Goal: Transaction & Acquisition: Book appointment/travel/reservation

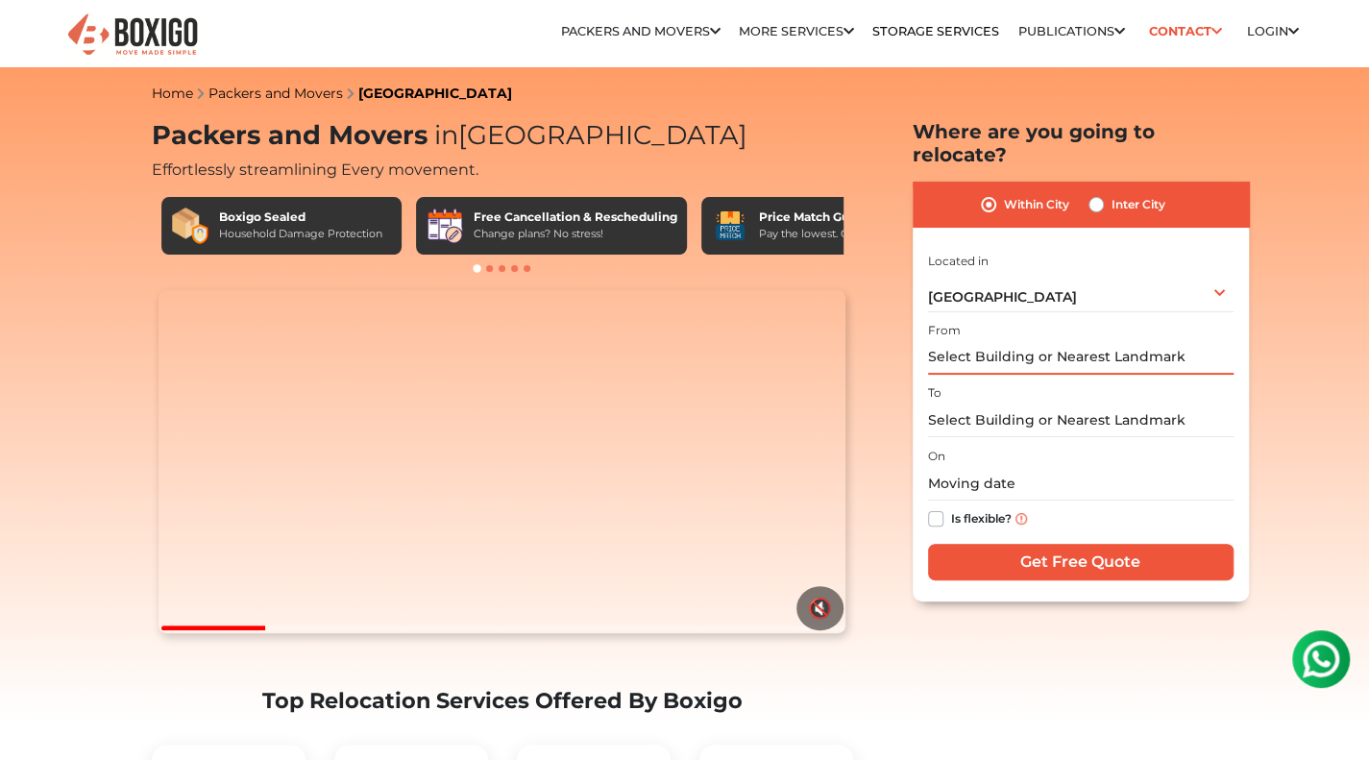
click at [1030, 341] on input "text" at bounding box center [1080, 358] width 305 height 34
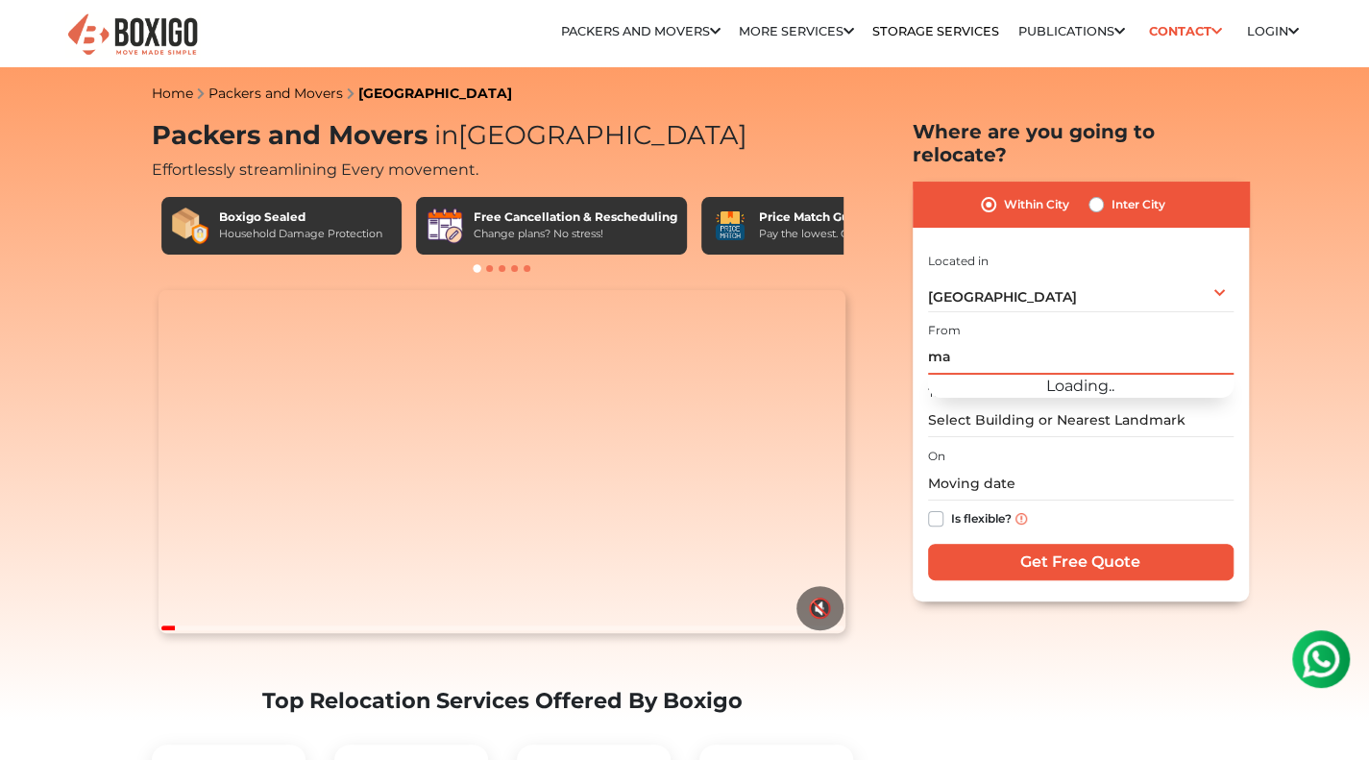
type input "m"
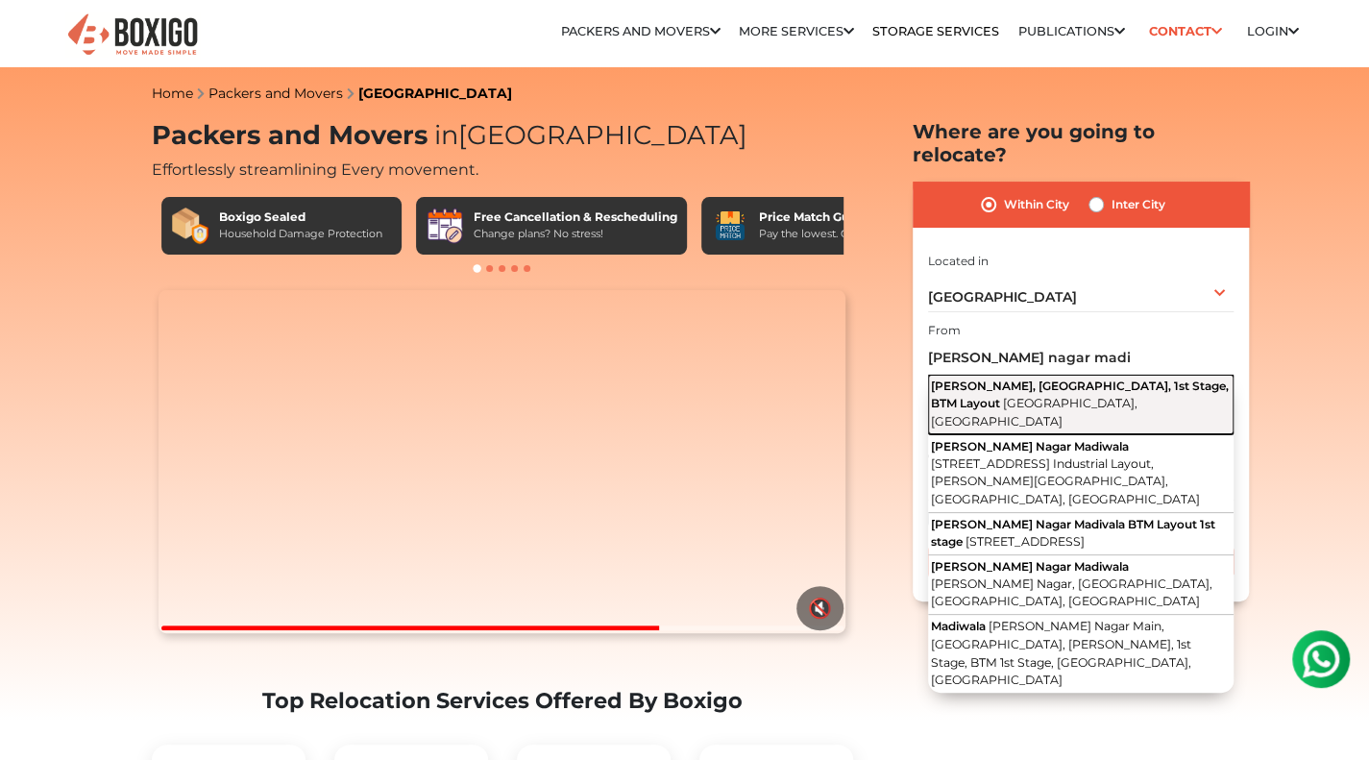
click at [1020, 378] on span "[PERSON_NAME], [GEOGRAPHIC_DATA], 1st Stage, BTM Layout" at bounding box center [1080, 394] width 298 height 32
type input "[PERSON_NAME], [GEOGRAPHIC_DATA], 1st Stage, BTM Layout, [GEOGRAPHIC_DATA], [GE…"
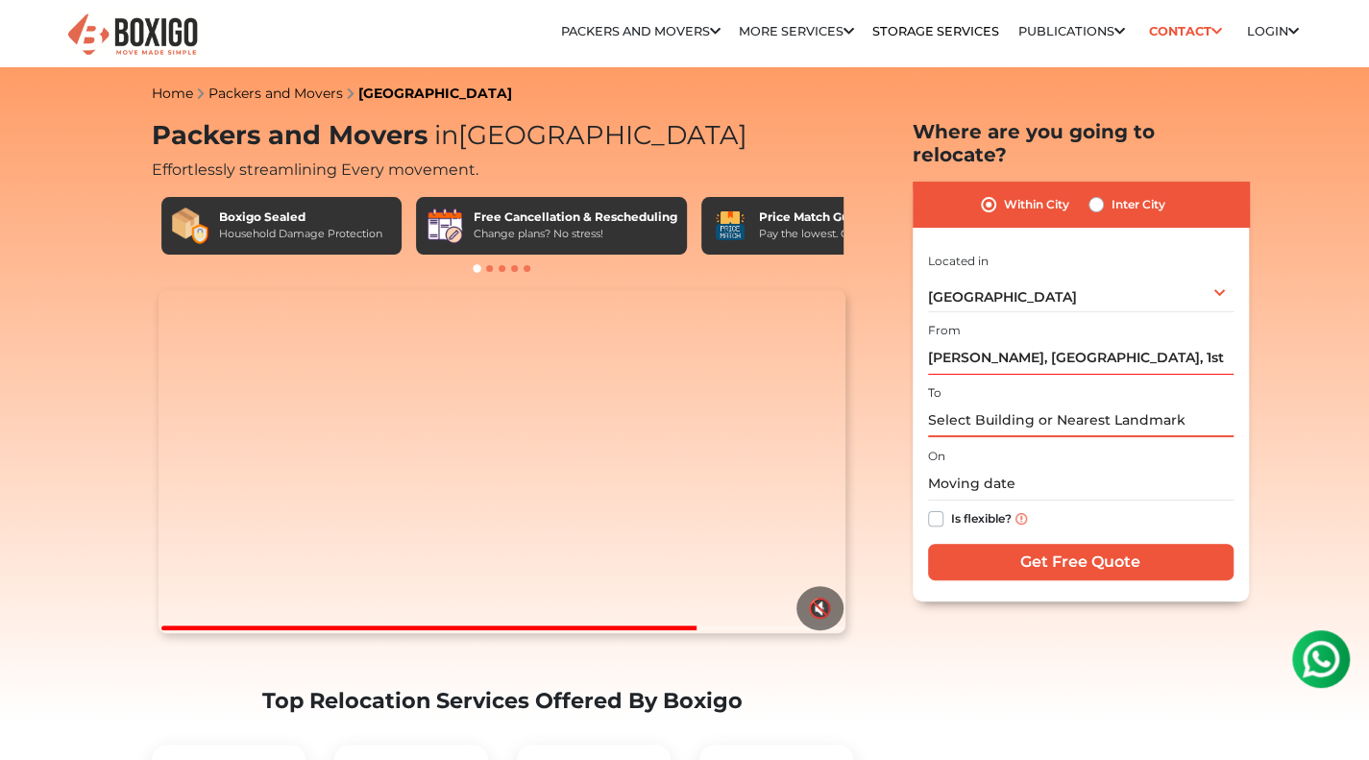
click at [1001, 403] on input "text" at bounding box center [1080, 420] width 305 height 34
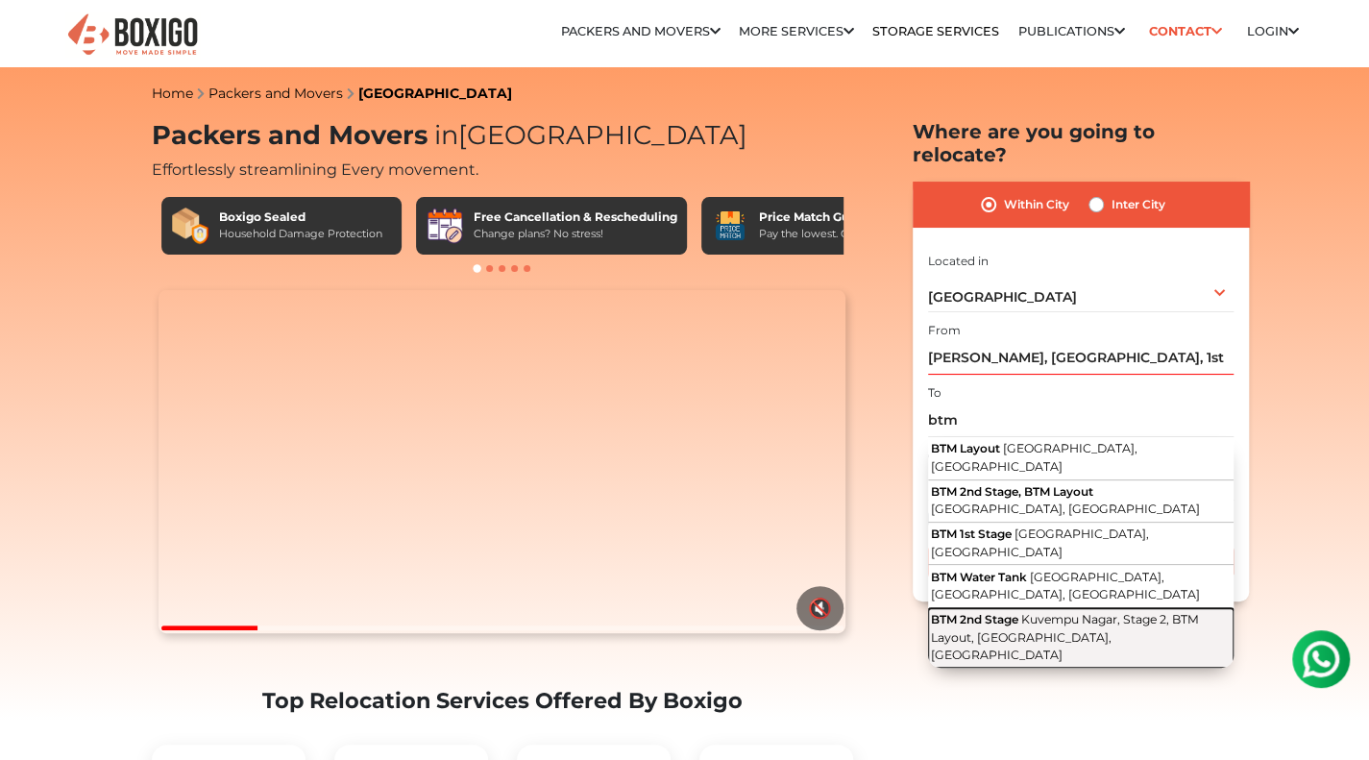
click at [1033, 612] on span "Kuvempu Nagar, Stage 2, BTM Layout, [GEOGRAPHIC_DATA], [GEOGRAPHIC_DATA]" at bounding box center [1065, 637] width 268 height 50
type input "BTM 2nd Stage, [GEOGRAPHIC_DATA], Stage 2, BTM Layout, [GEOGRAPHIC_DATA], [GEOG…"
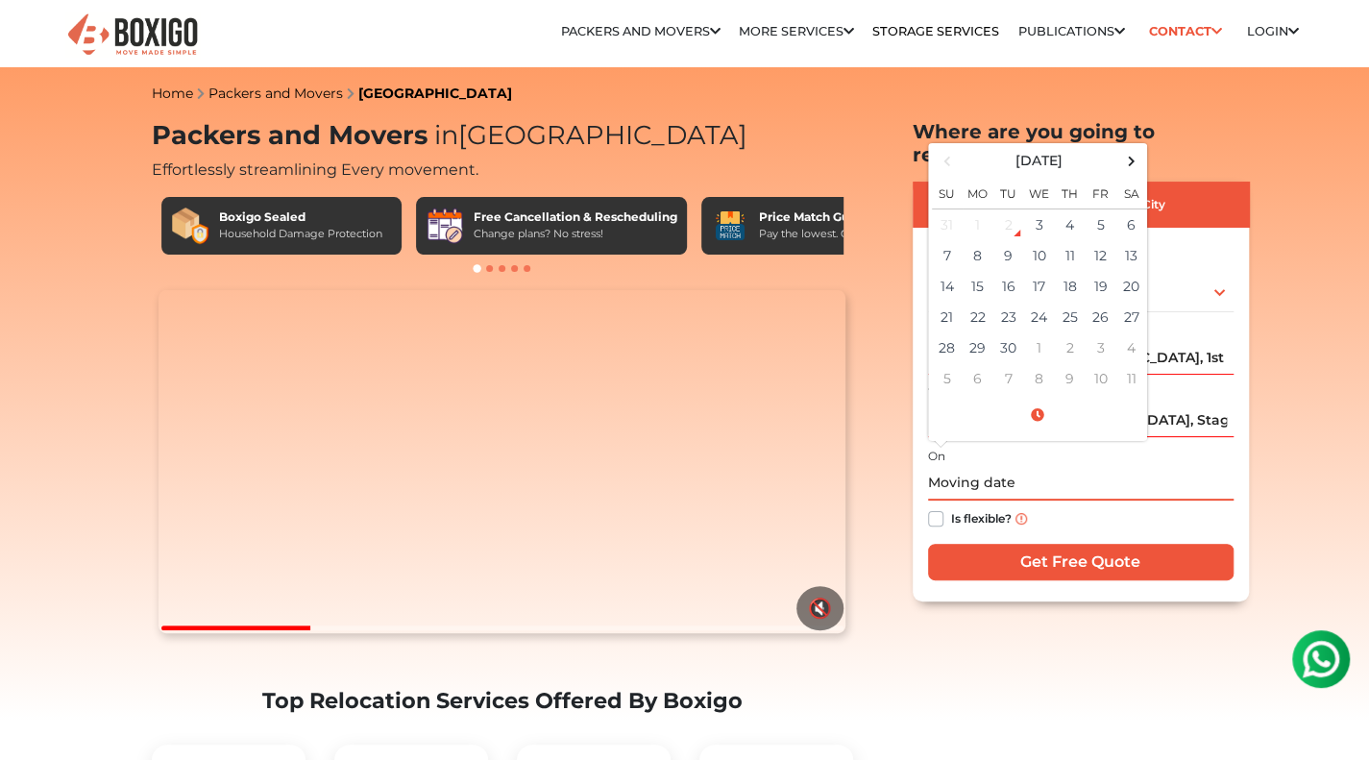
click at [988, 467] on input "text" at bounding box center [1080, 484] width 305 height 34
click at [945, 240] on td "7" at bounding box center [947, 255] width 31 height 31
type input "[DATE] 12:00 AM"
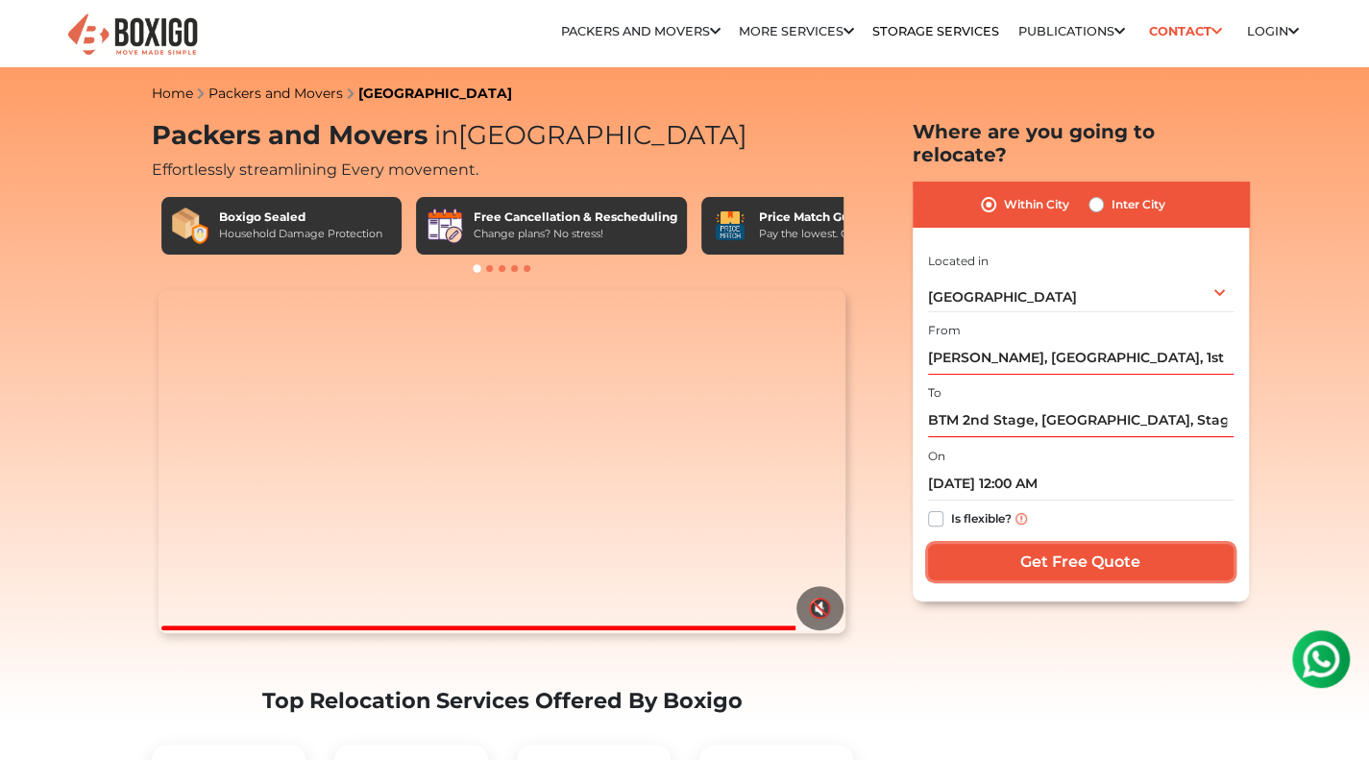
click at [1088, 544] on input "Get Free Quote" at bounding box center [1080, 562] width 305 height 36
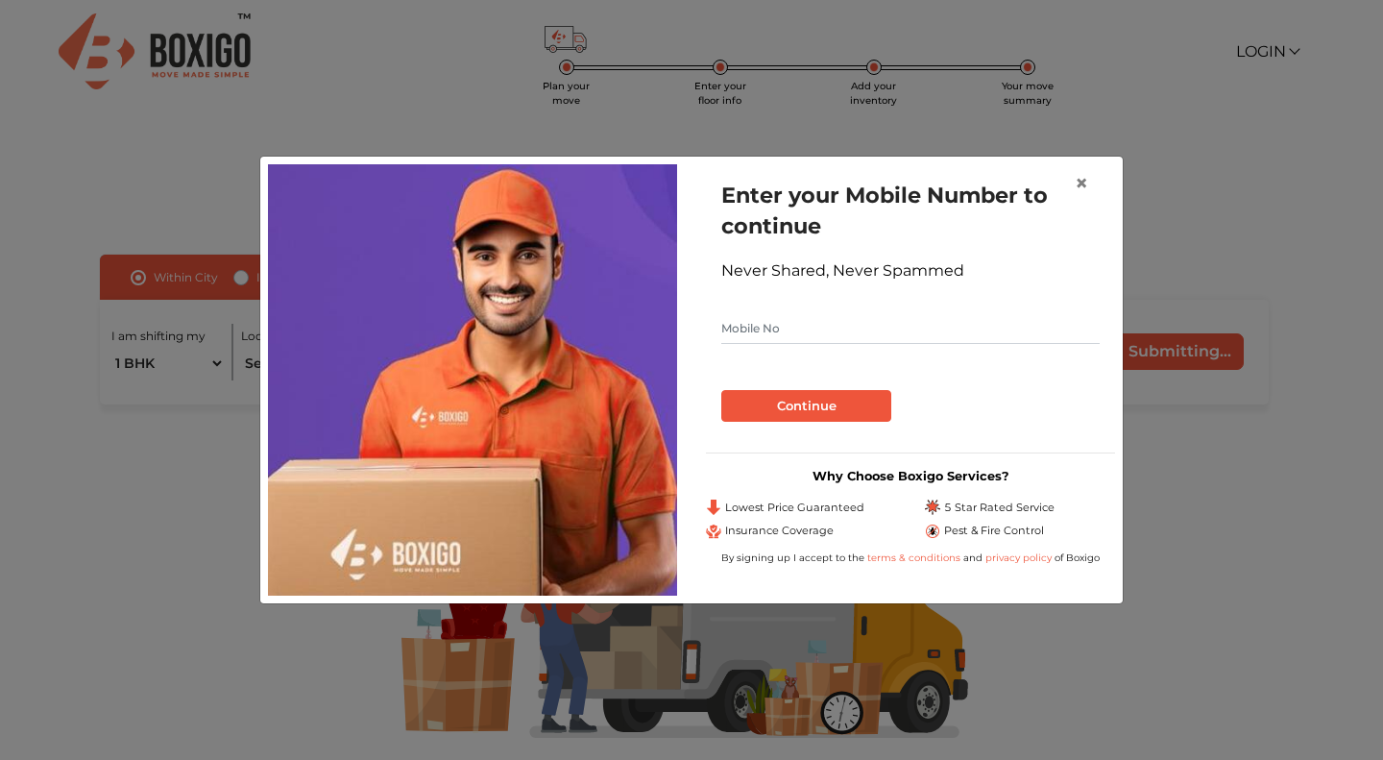
click at [770, 327] on input "text" at bounding box center [910, 328] width 378 height 31
type input "7503701892"
click at [808, 408] on button "Continue" at bounding box center [806, 406] width 170 height 33
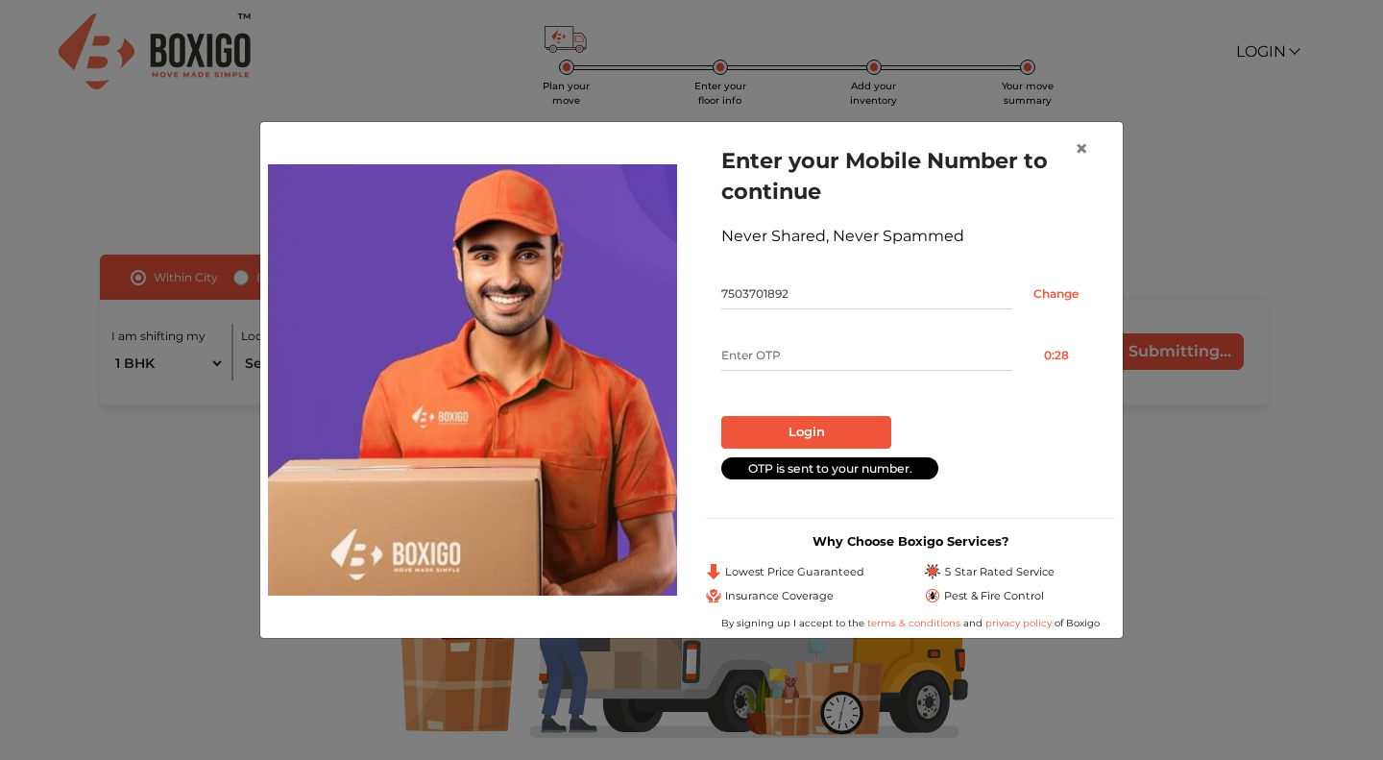
click at [759, 345] on input "text" at bounding box center [866, 355] width 291 height 31
type input "1962"
click at [819, 433] on button "Login" at bounding box center [806, 432] width 170 height 33
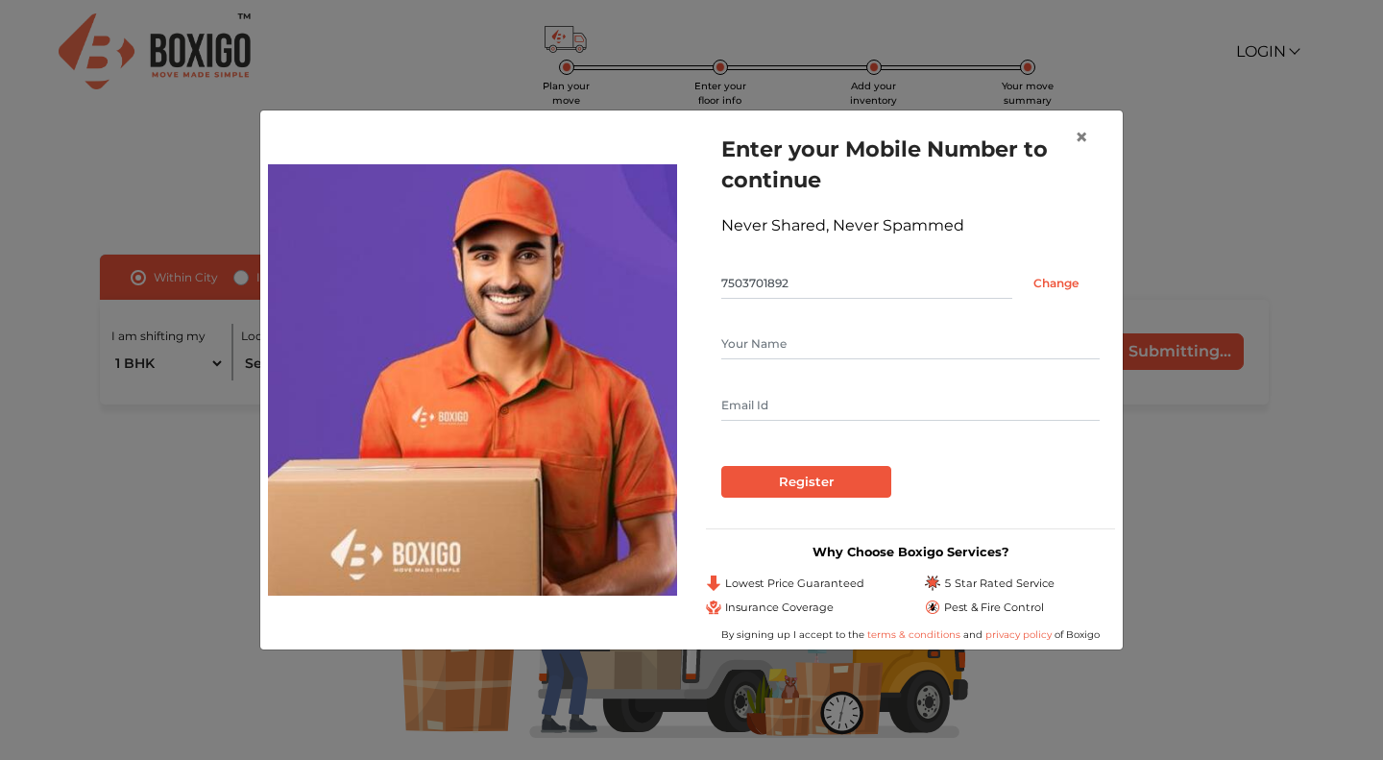
click at [770, 347] on input "text" at bounding box center [910, 343] width 378 height 31
type input "[PERSON_NAME]"
click at [738, 403] on input "text" at bounding box center [910, 405] width 378 height 31
type input "[EMAIL_ADDRESS][DOMAIN_NAME]"
click at [818, 485] on input "Register" at bounding box center [806, 482] width 170 height 33
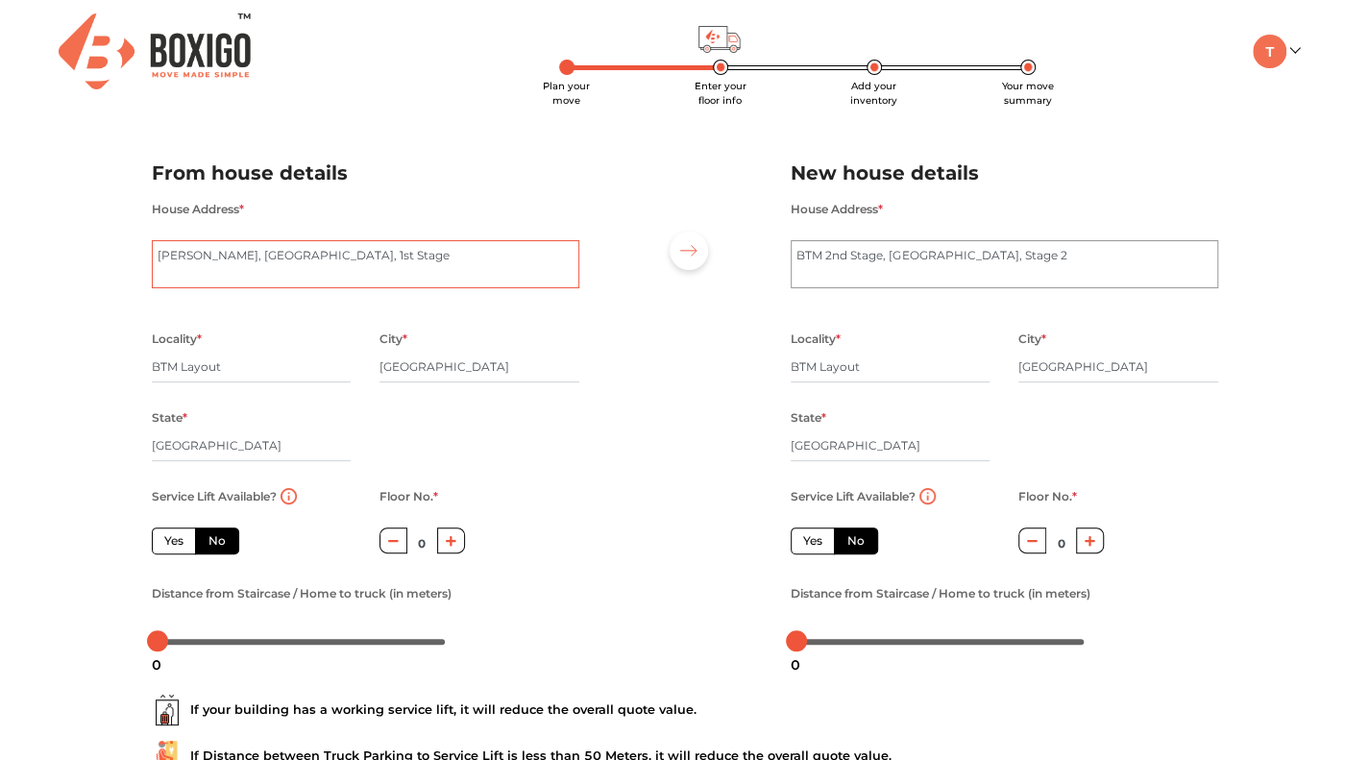
click at [385, 267] on textarea "Maruthi Nagar, Madivala, 1st Stage" at bounding box center [365, 264] width 427 height 48
click at [158, 258] on textarea "Maruthi Nagar, Madivala, 1st Stage" at bounding box center [365, 264] width 427 height 48
type textarea "1st main 4th cross Maruthi Nagar, Madivala, 1st Stage"
click at [684, 310] on div at bounding box center [685, 398] width 182 height 529
click at [511, 258] on textarea "Maruthi Nagar, Madivala, 1st Stage" at bounding box center [365, 264] width 427 height 48
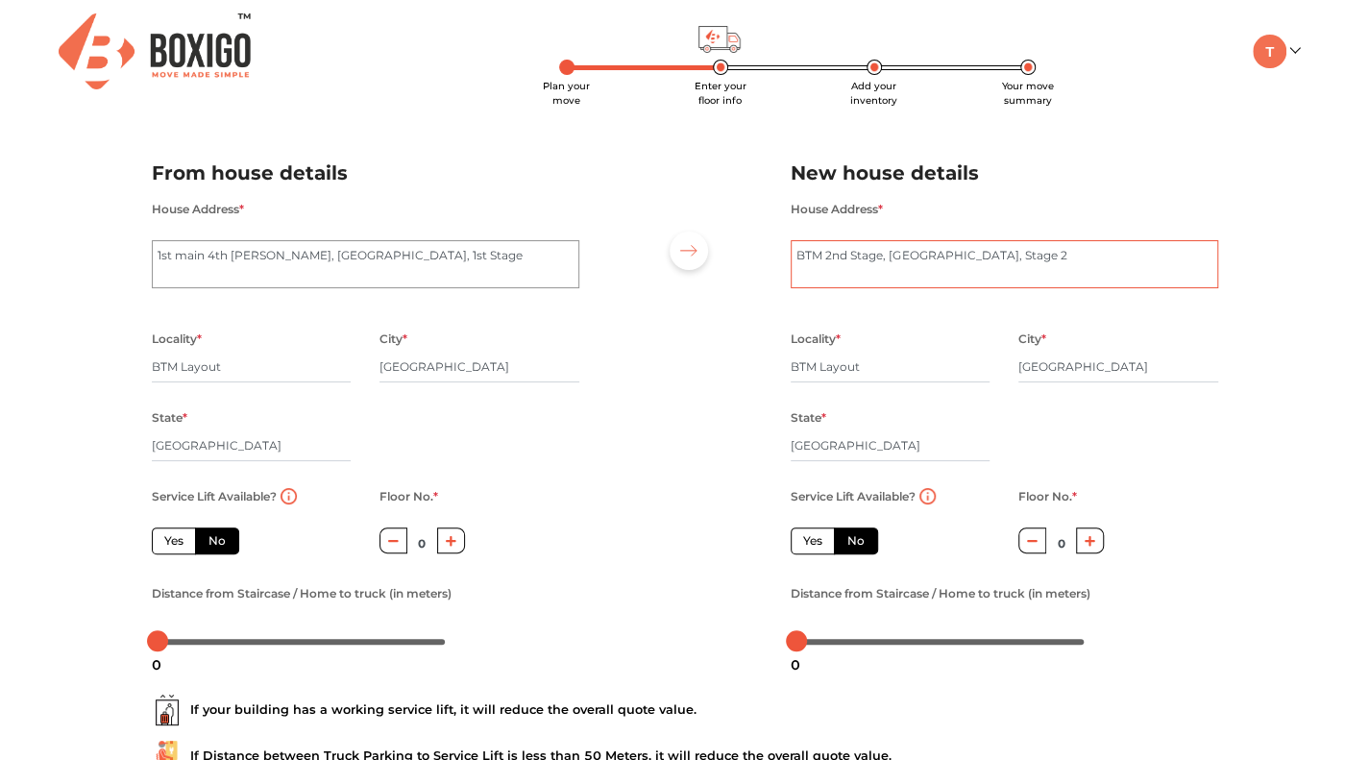
click at [797, 258] on textarea "BTM 2nd Stage, Kuvempu Nagar, Stage 2" at bounding box center [1004, 264] width 427 height 48
type textarea "3rd B cross road BTM 2nd Stage, Kuvempu Nagar, Stage 2"
click at [237, 374] on input "BTM Layout" at bounding box center [252, 367] width 200 height 31
type input "B"
click at [243, 370] on input "Maruthi nagar nMadivala" at bounding box center [252, 367] width 200 height 31
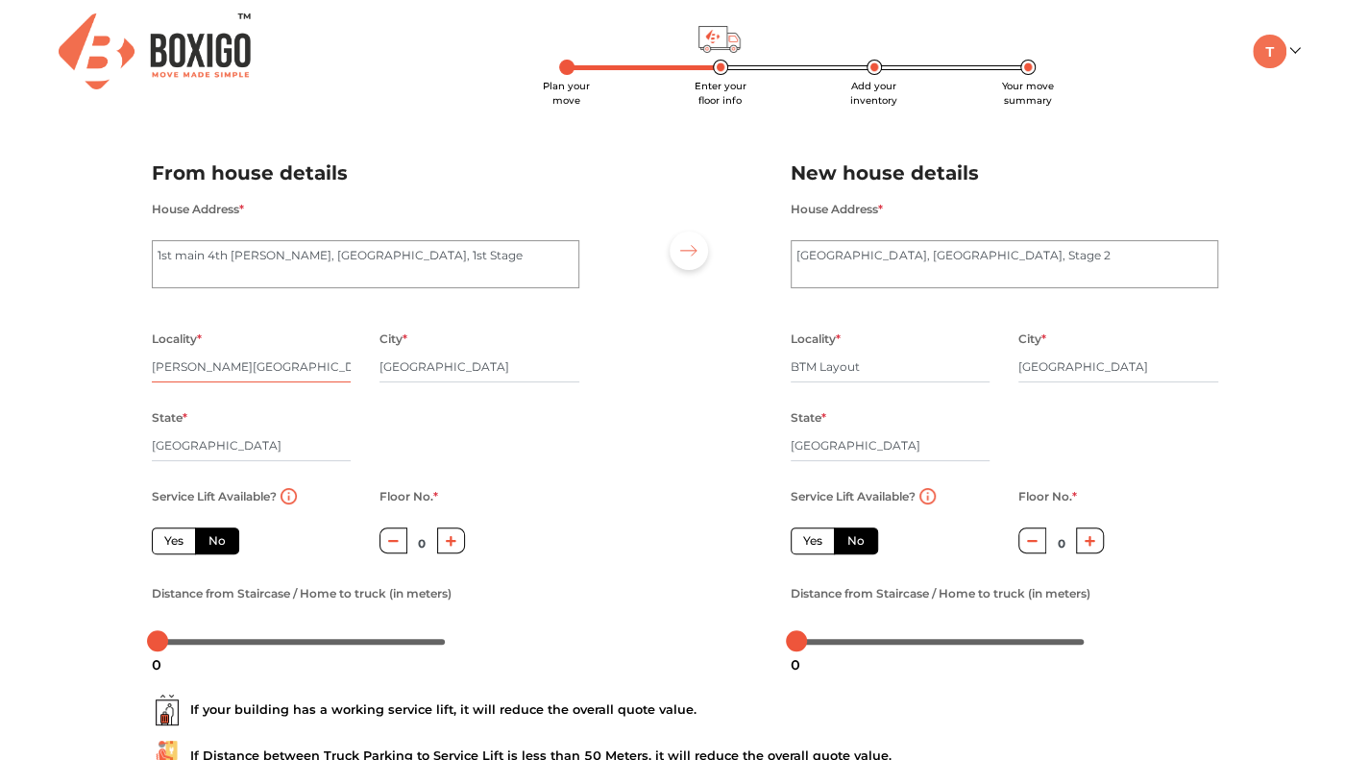
click at [246, 370] on input "Maruthi nagar nMadivala" at bounding box center [252, 367] width 200 height 31
type input "Maruthi nagar Madivala"
click at [597, 456] on div at bounding box center [685, 398] width 182 height 529
click at [897, 370] on input "BTM Layout" at bounding box center [891, 367] width 200 height 31
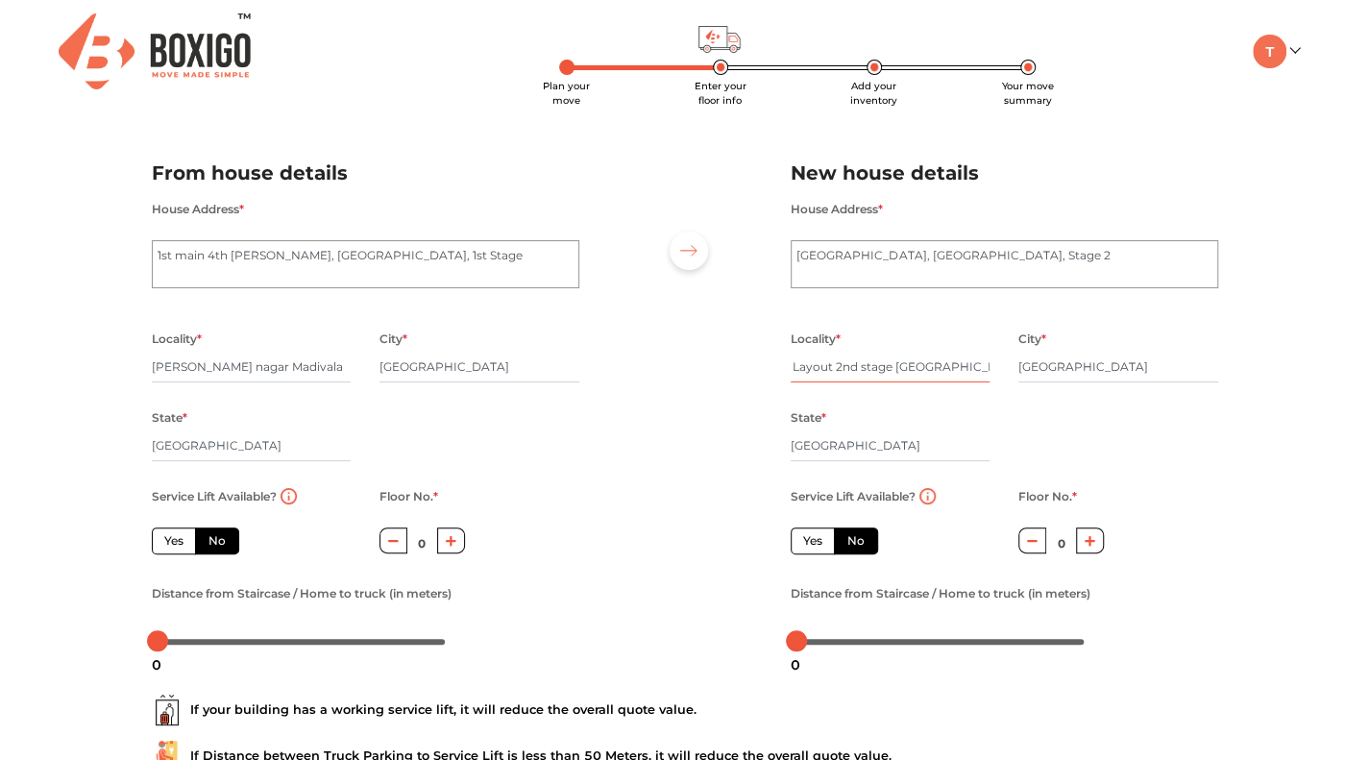
type input "BTM Layout 2nd stage kuvempu nagar"
click at [1329, 400] on div "Plan your move Enter your floor info Add your inventory Your move summary My Mo…" at bounding box center [684, 454] width 1369 height 909
click at [394, 547] on icon "button" at bounding box center [393, 541] width 11 height 12
click at [1090, 543] on icon "button" at bounding box center [1089, 541] width 11 height 11
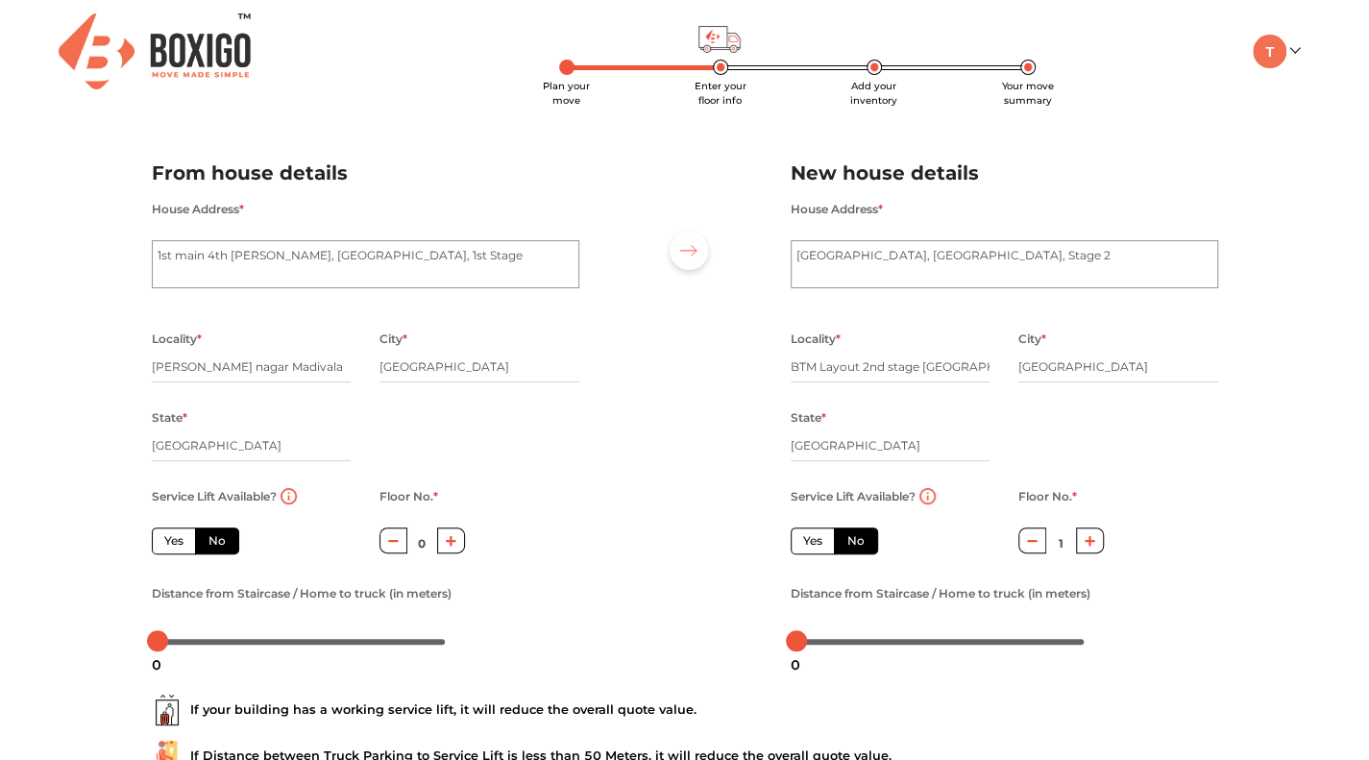
click at [1029, 542] on icon "button" at bounding box center [1032, 541] width 11 height 2
type input "0"
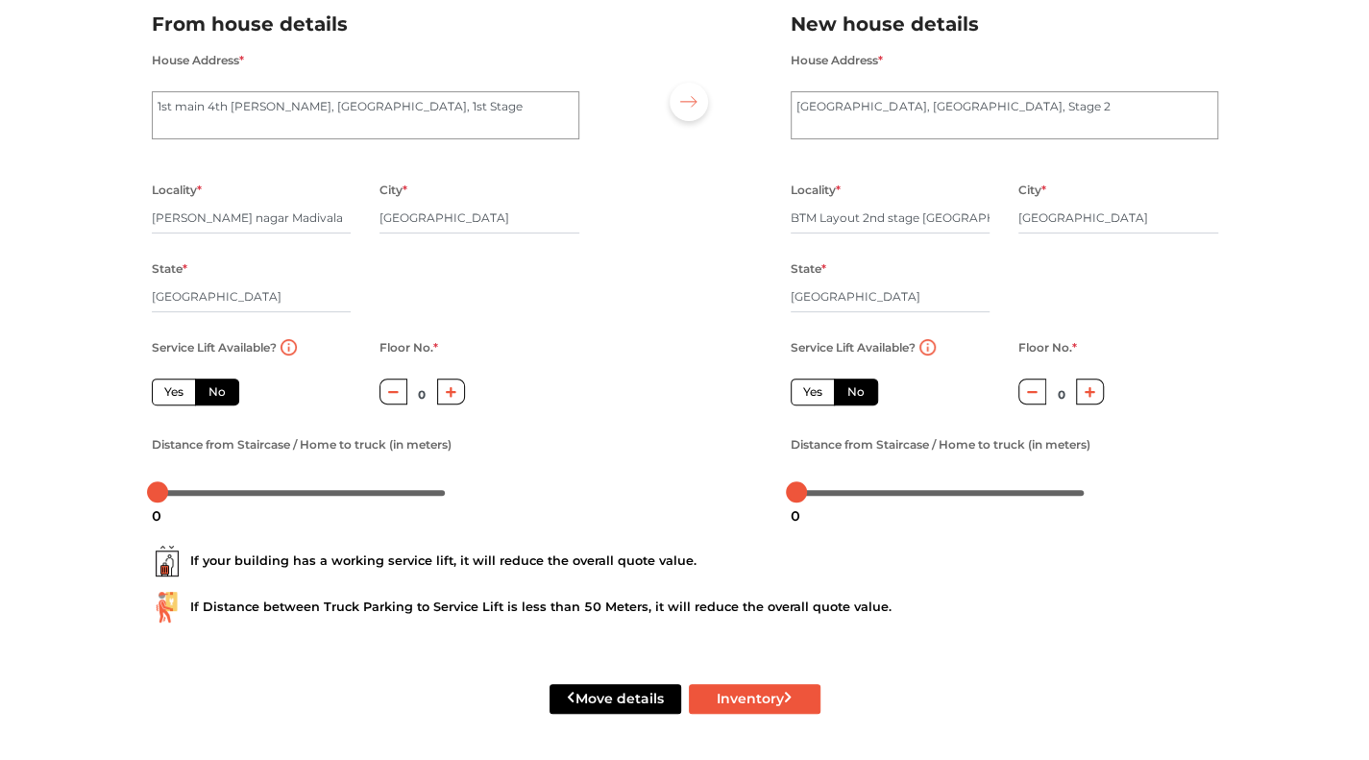
scroll to position [151, 0]
click at [453, 395] on icon "button" at bounding box center [451, 392] width 11 height 12
type input "3"
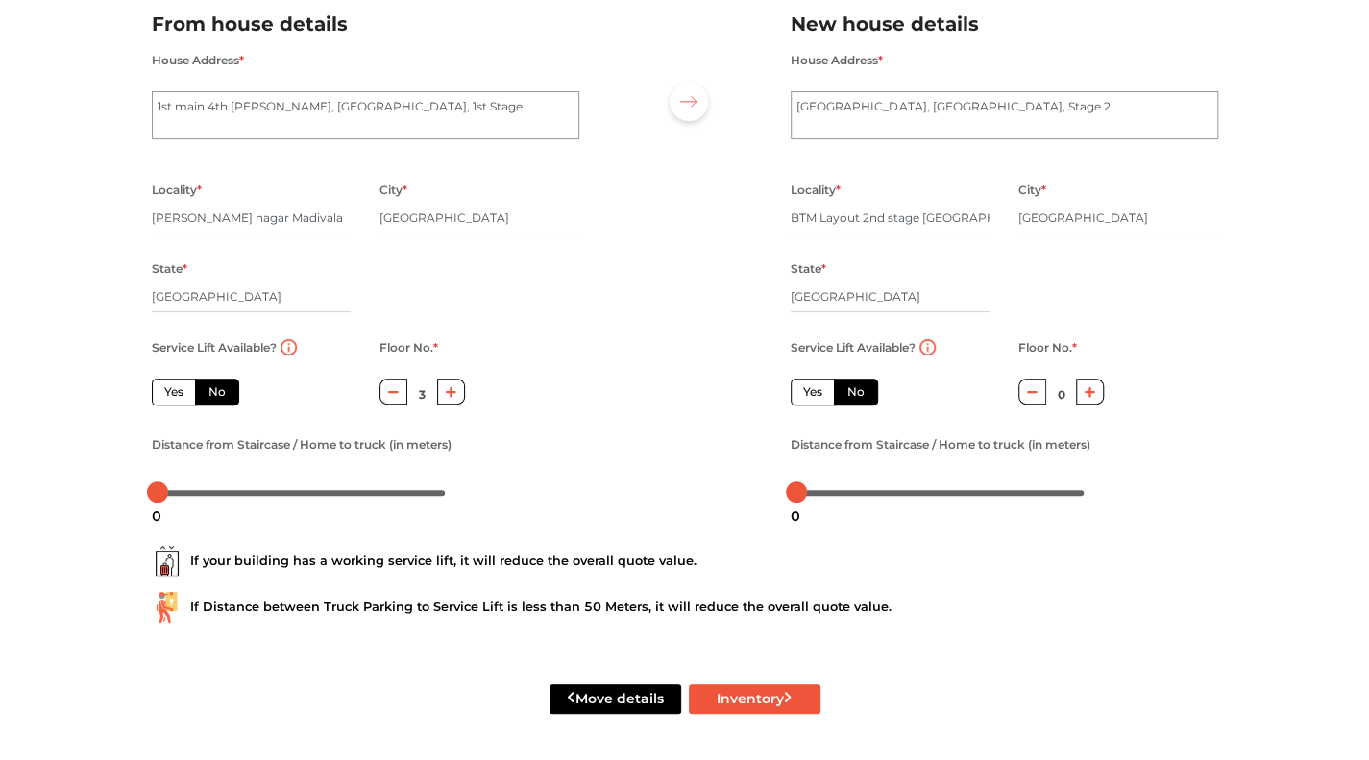
click at [565, 439] on div "Distance from Staircase / Home to truck (in meters)" at bounding box center [365, 469] width 427 height 74
click at [211, 393] on label "No" at bounding box center [217, 391] width 44 height 27
click at [211, 393] on input "No" at bounding box center [214, 389] width 12 height 12
radio input "true"
click at [167, 397] on label "Yes" at bounding box center [174, 391] width 44 height 27
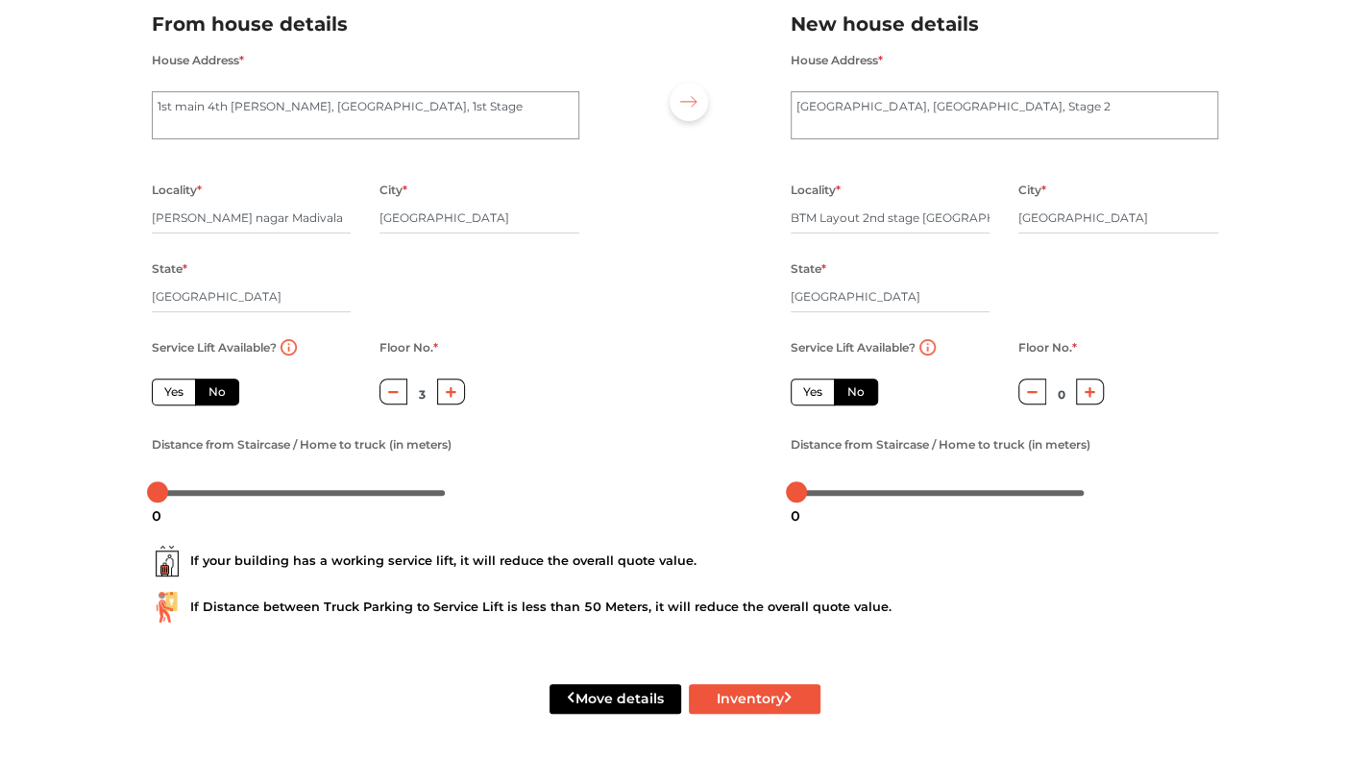
click at [167, 396] on input "Yes" at bounding box center [170, 389] width 12 height 12
radio input "true"
type input "0"
click at [208, 399] on label "No" at bounding box center [217, 391] width 44 height 27
click at [208, 396] on input "No" at bounding box center [214, 389] width 12 height 12
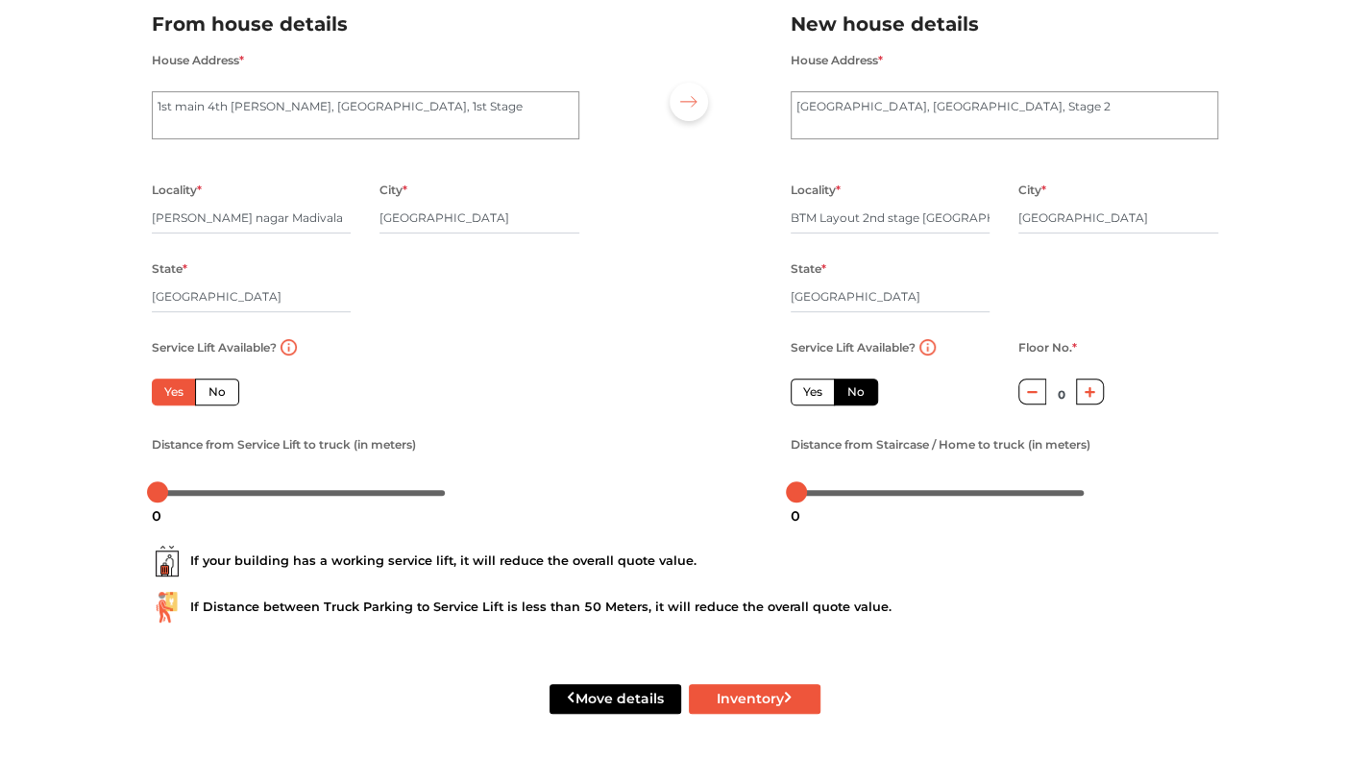
radio input "true"
click at [452, 395] on icon "button" at bounding box center [451, 392] width 11 height 12
type input "3"
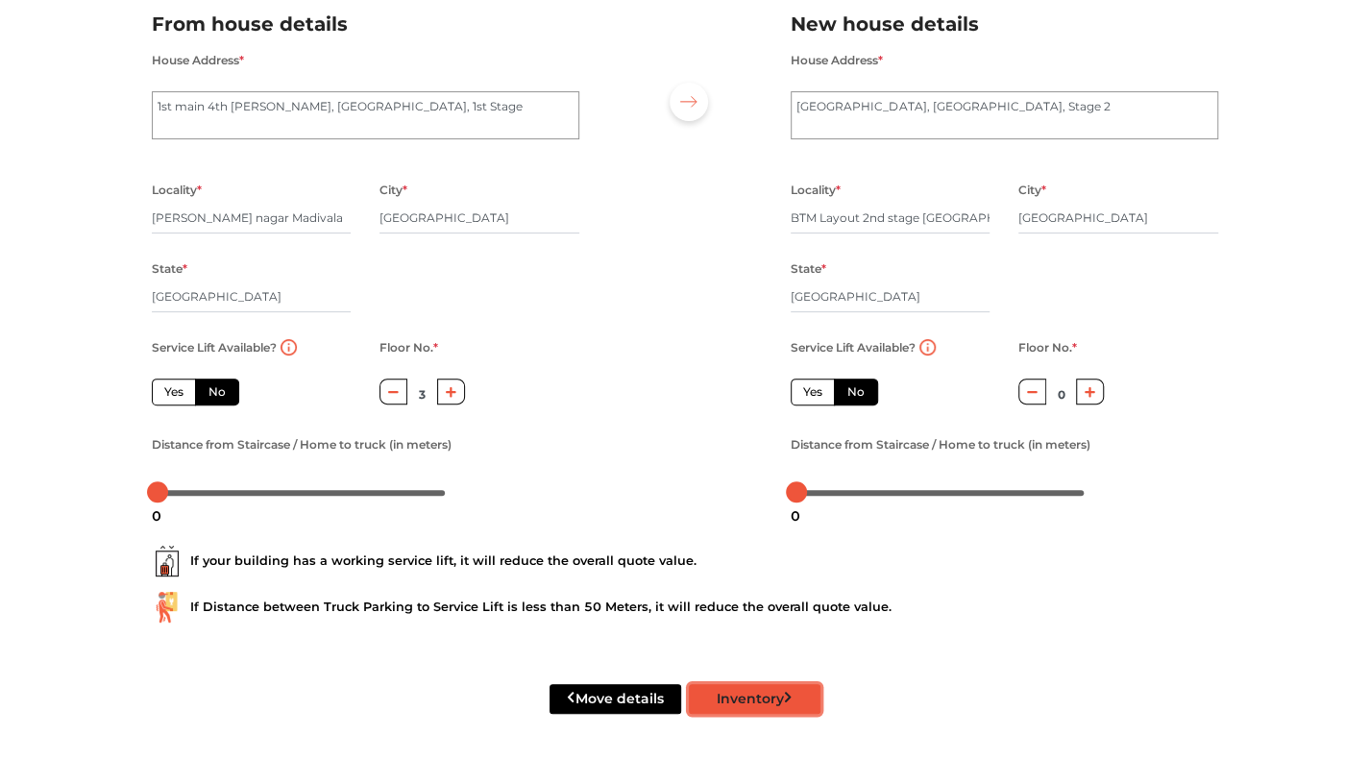
click at [773, 700] on button "Inventory" at bounding box center [755, 699] width 132 height 30
radio input "true"
click at [857, 218] on input "BTM Layout 2nd stage kuvempu nagar" at bounding box center [891, 218] width 200 height 31
type input "BTM Layout 2 stage kuvempu nagar"
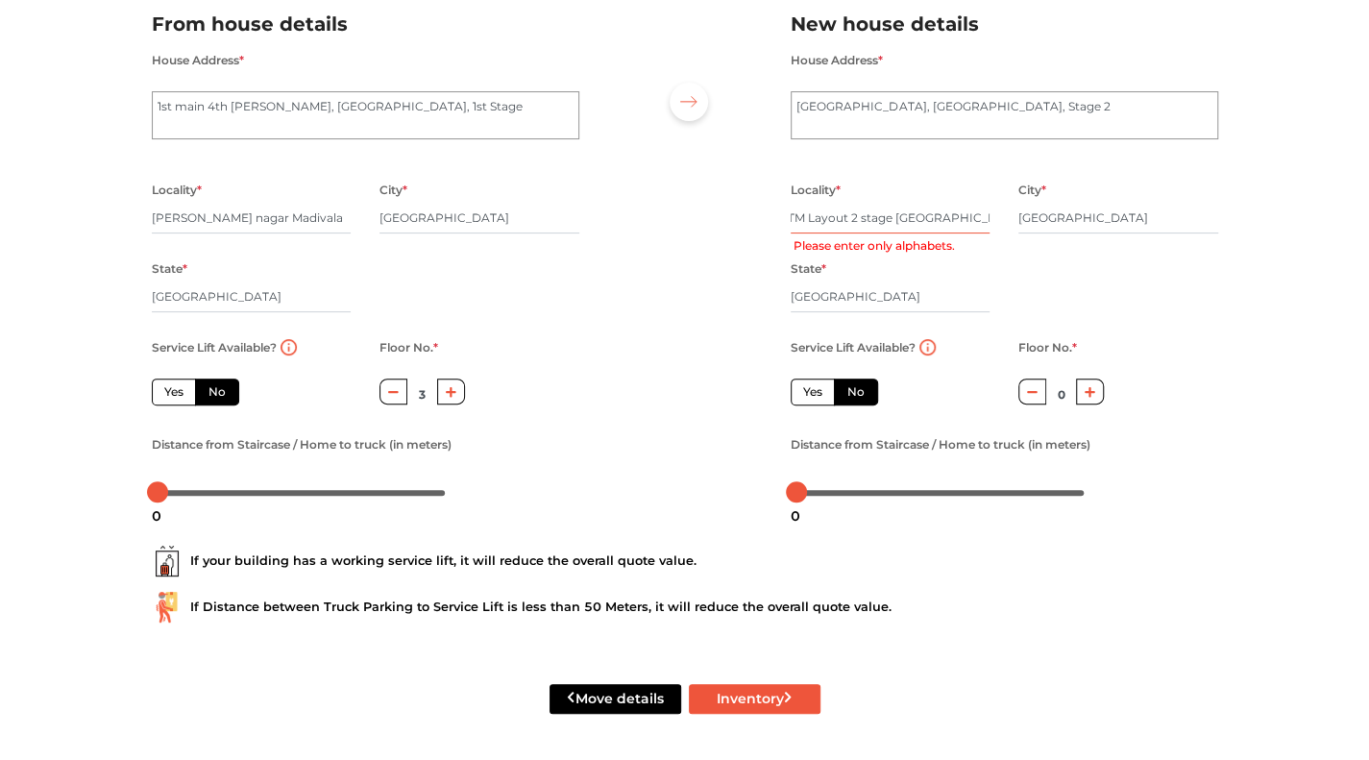
radio input "true"
type input "BTM Layout second stage kuvempu nagar"
click at [961, 239] on div "Locality * BTM Layout second stage kuvempu nagar" at bounding box center [891, 217] width 200 height 79
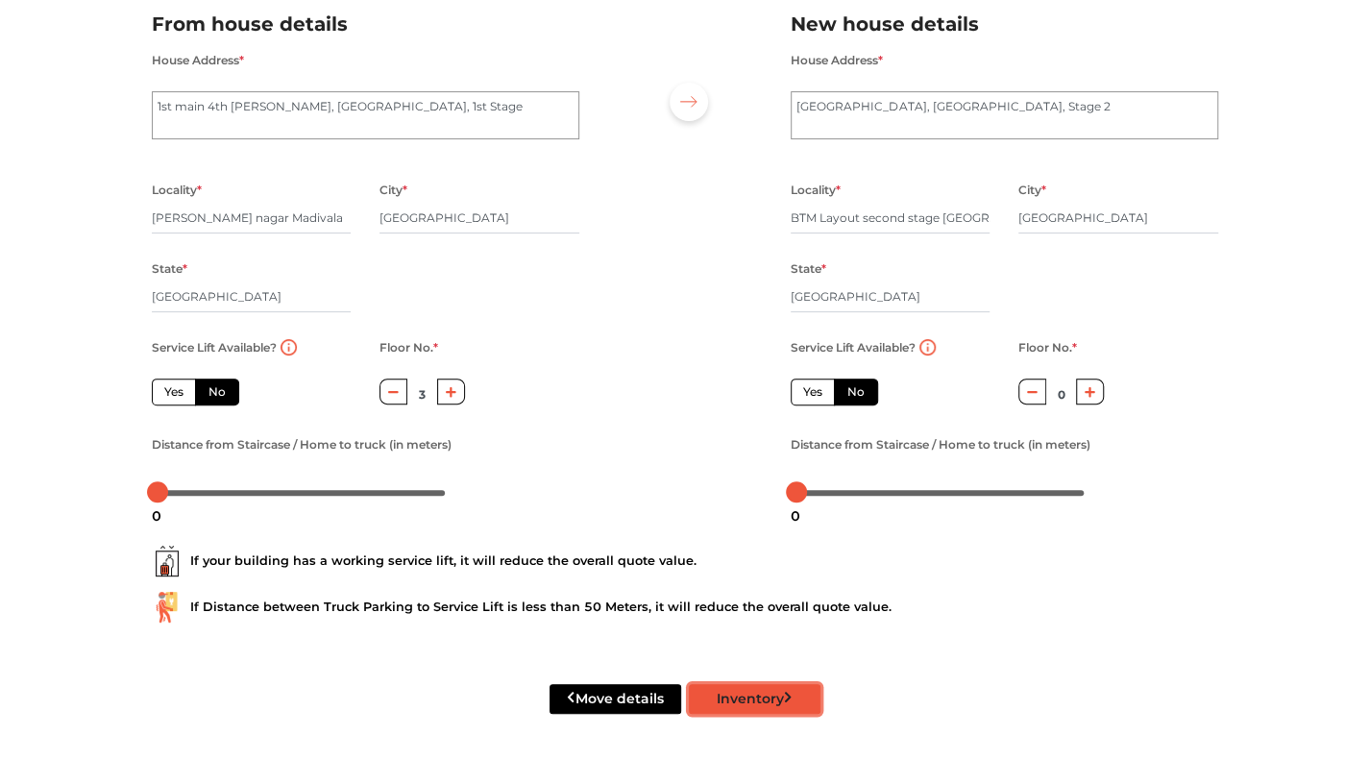
click at [761, 700] on button "Inventory" at bounding box center [755, 699] width 132 height 30
radio input "true"
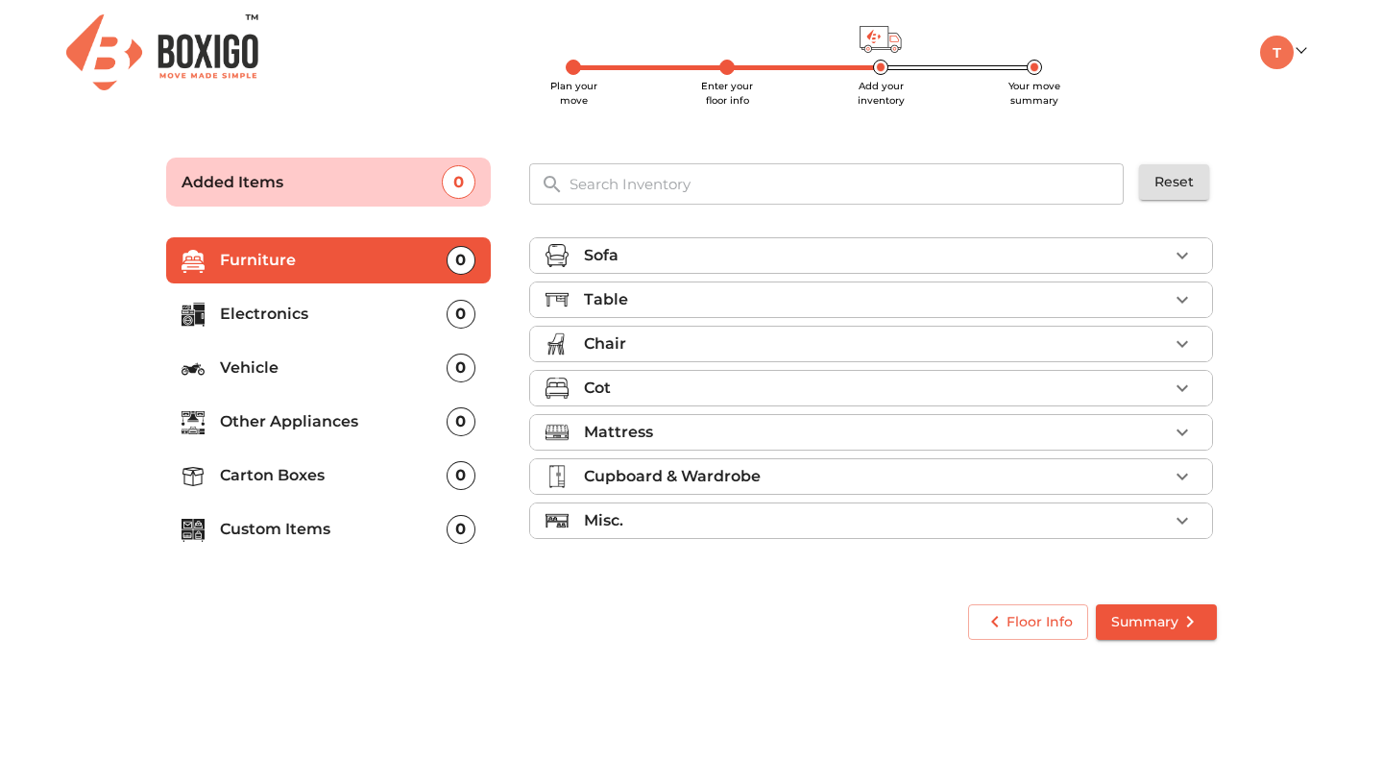
click at [1181, 298] on icon "button" at bounding box center [1182, 299] width 23 height 23
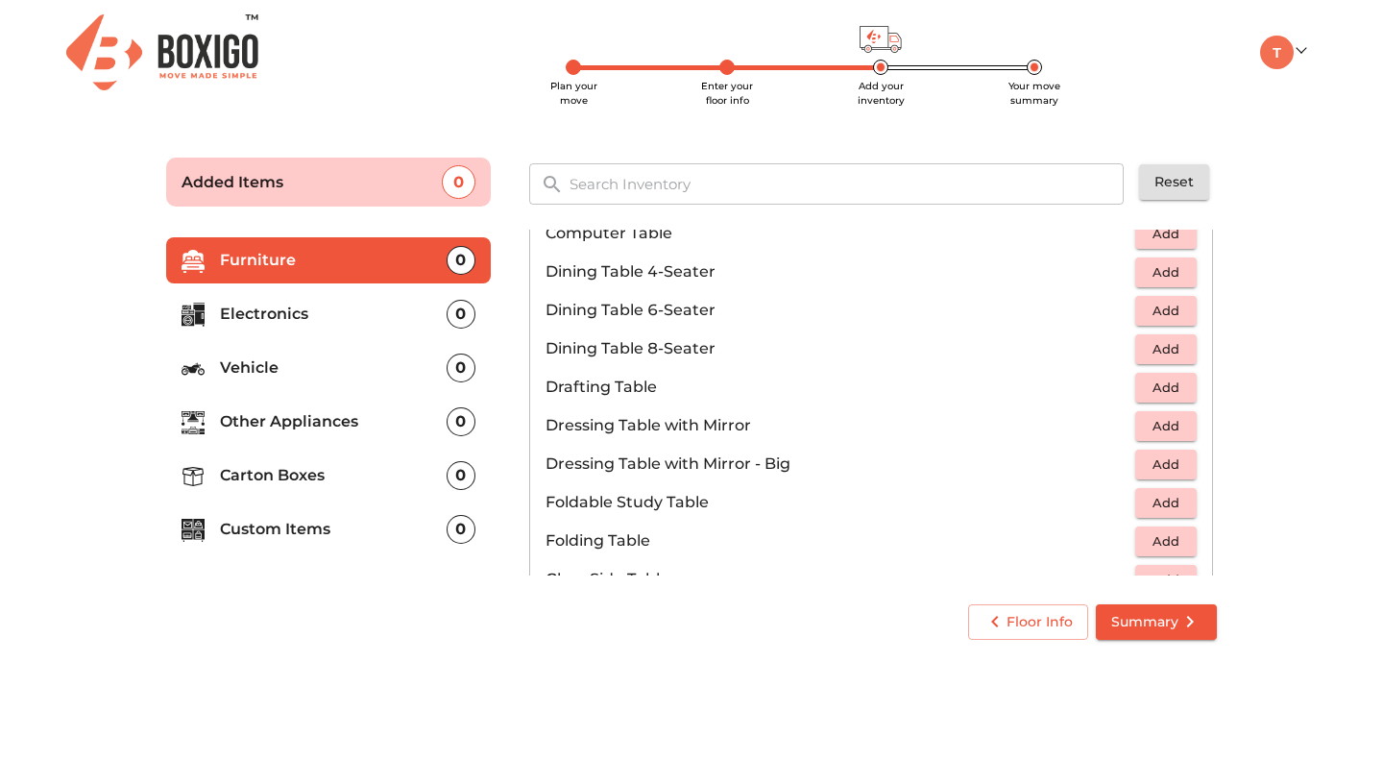
scroll to position [381, 0]
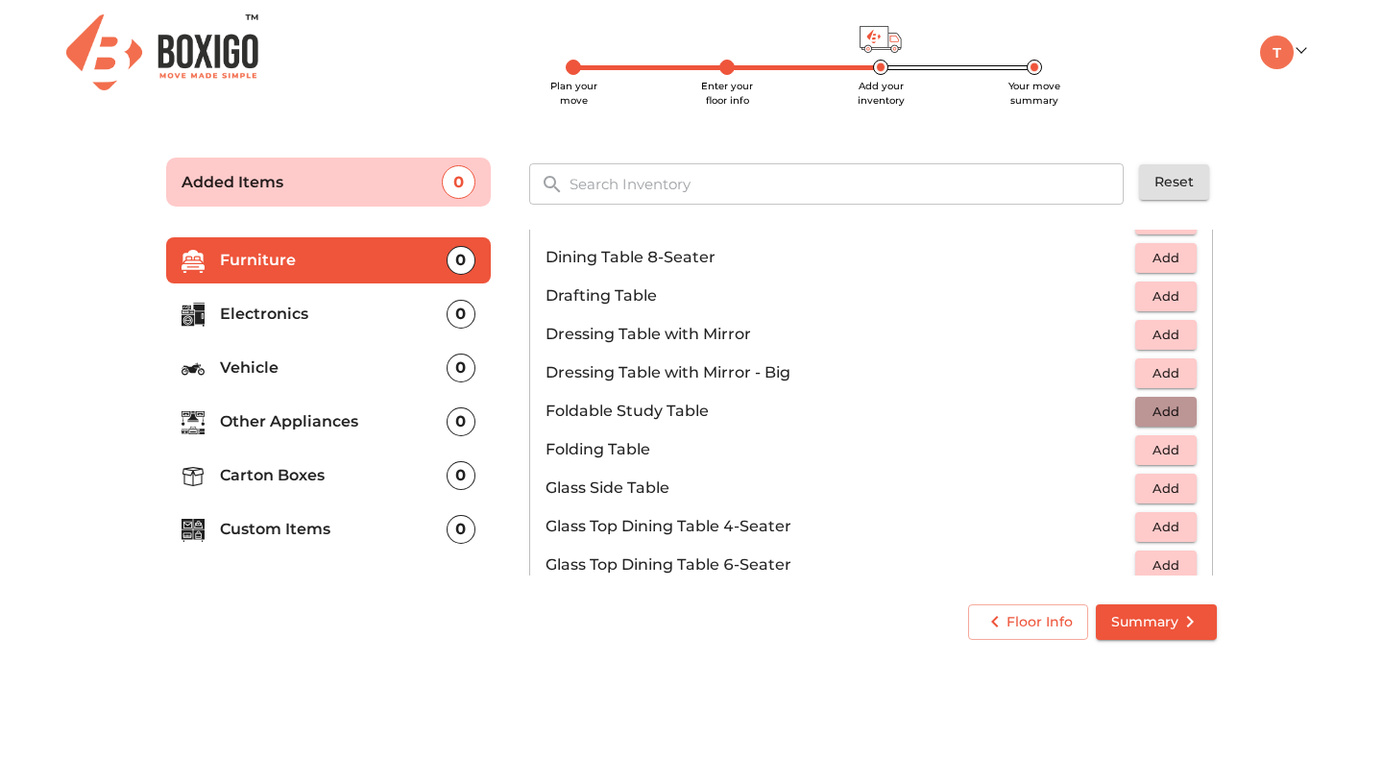
click at [1152, 405] on span "Add" at bounding box center [1166, 412] width 42 height 22
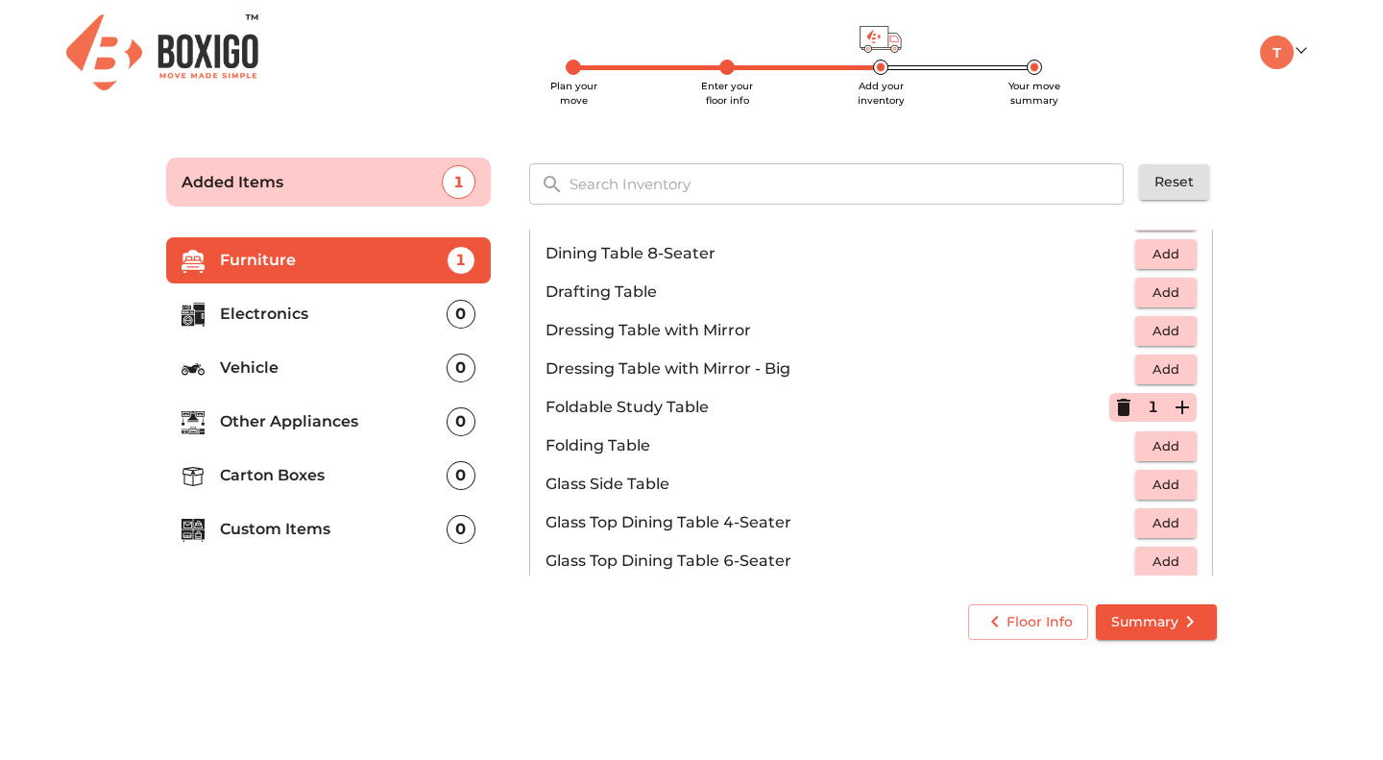
scroll to position [476, 0]
click at [1171, 402] on icon "button" at bounding box center [1182, 406] width 23 height 23
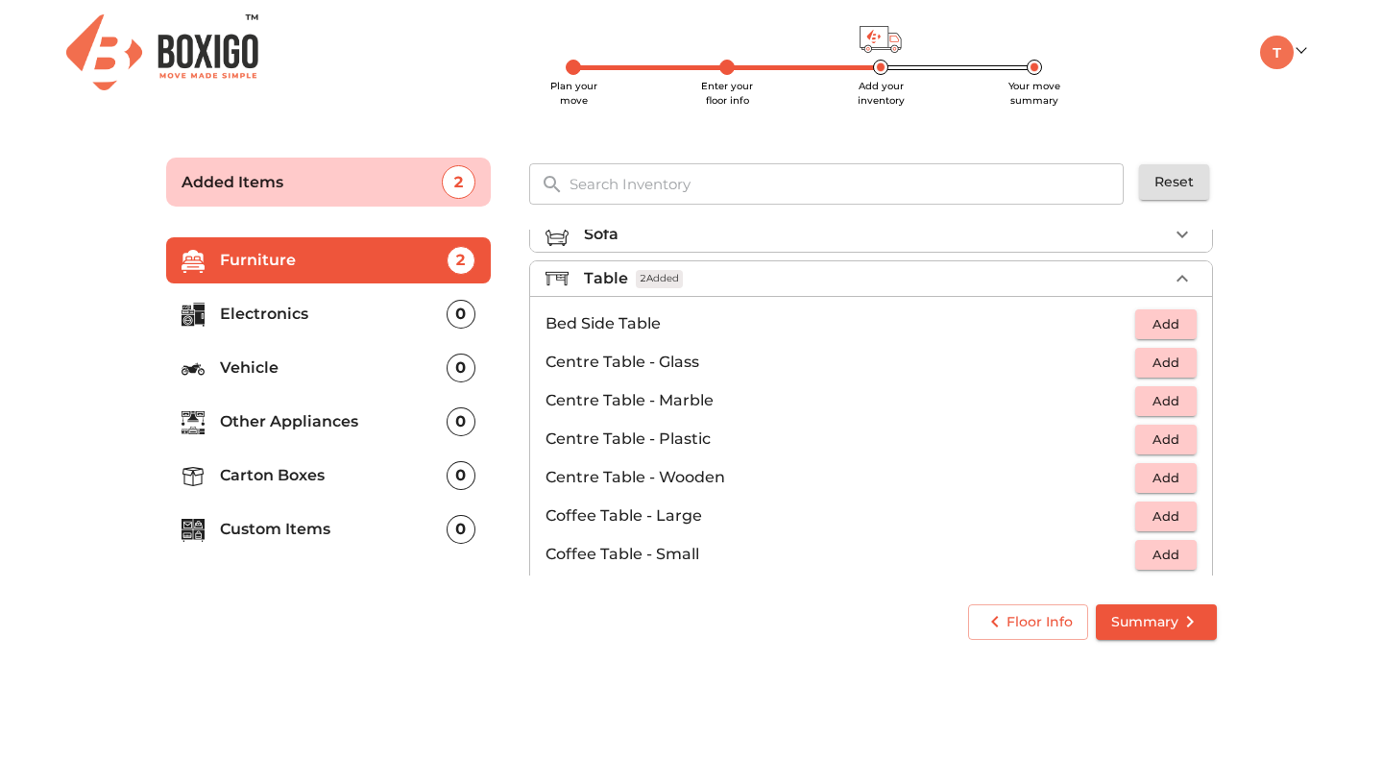
scroll to position [0, 0]
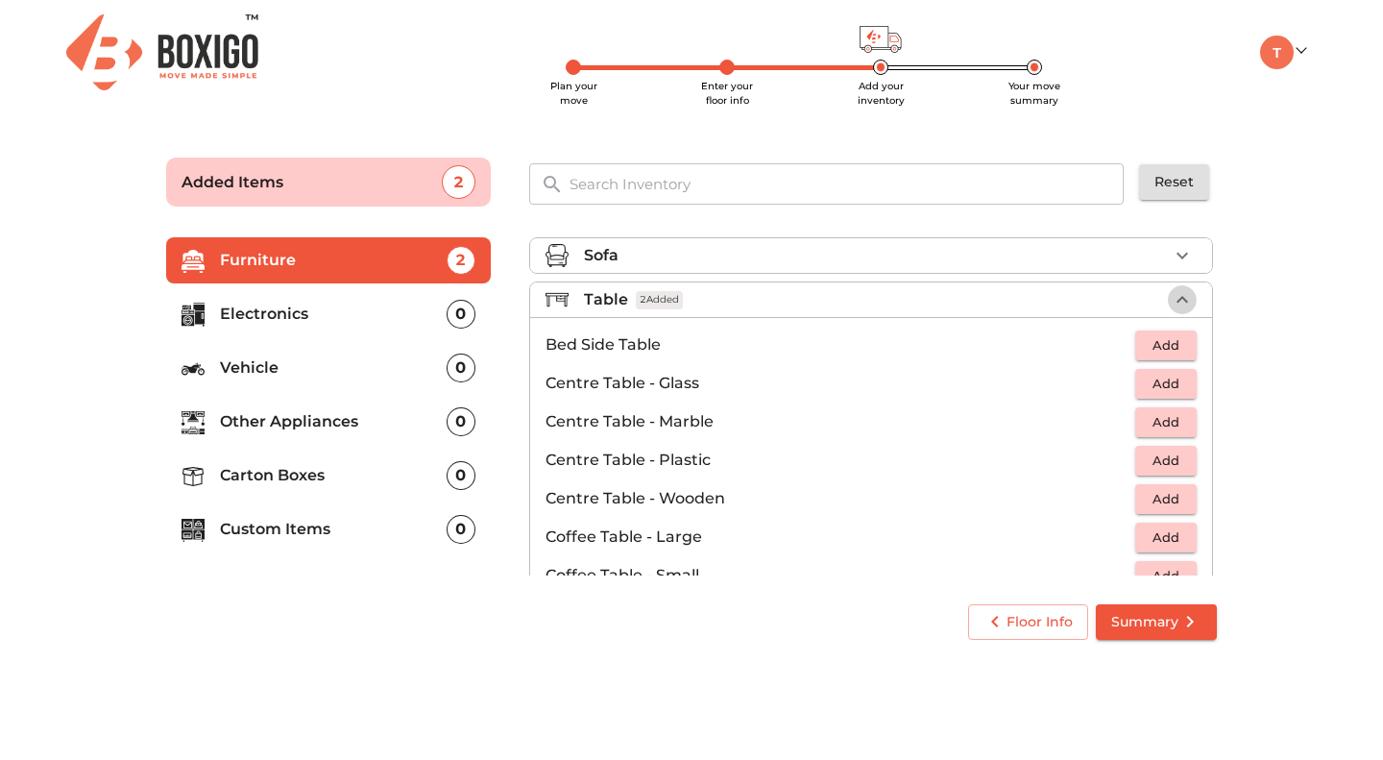
click at [1174, 301] on icon "button" at bounding box center [1182, 299] width 23 height 23
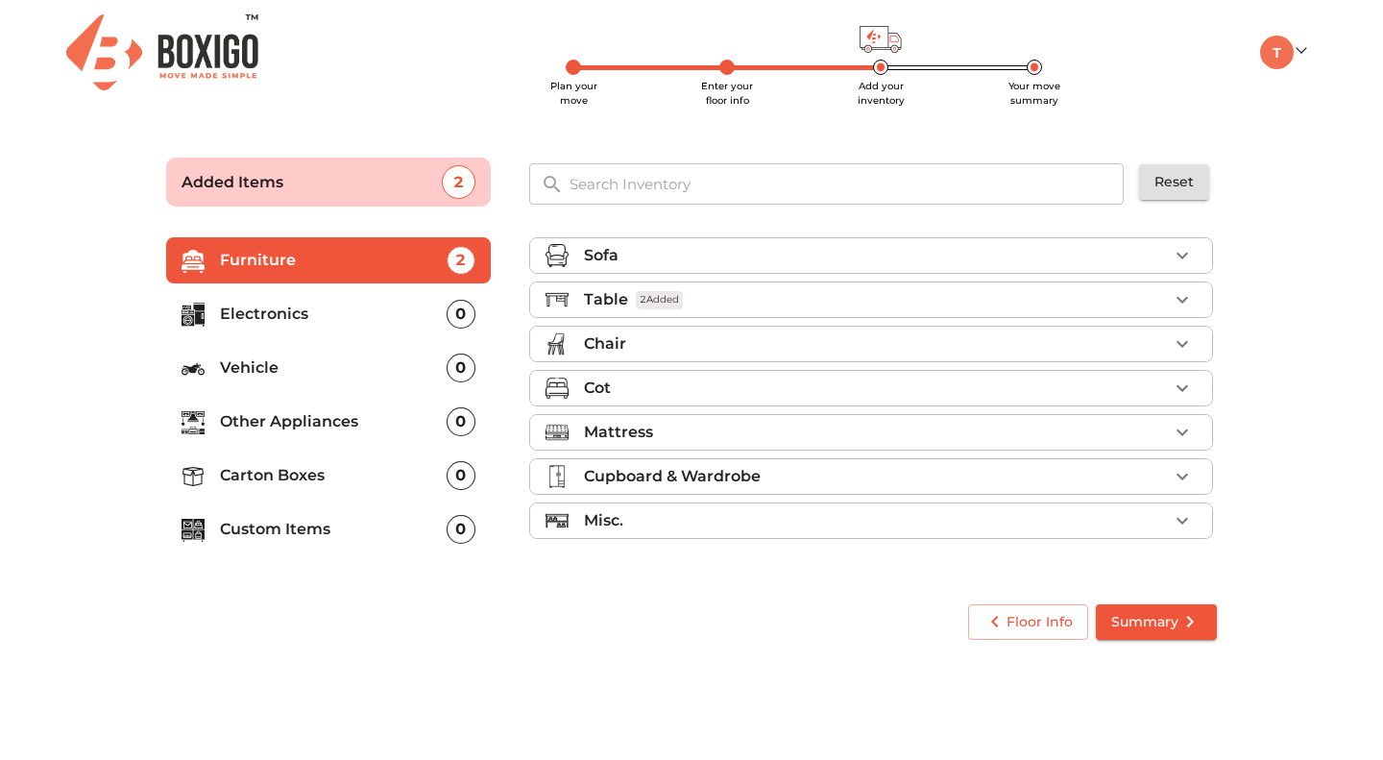
click at [1183, 339] on icon "button" at bounding box center [1182, 343] width 23 height 23
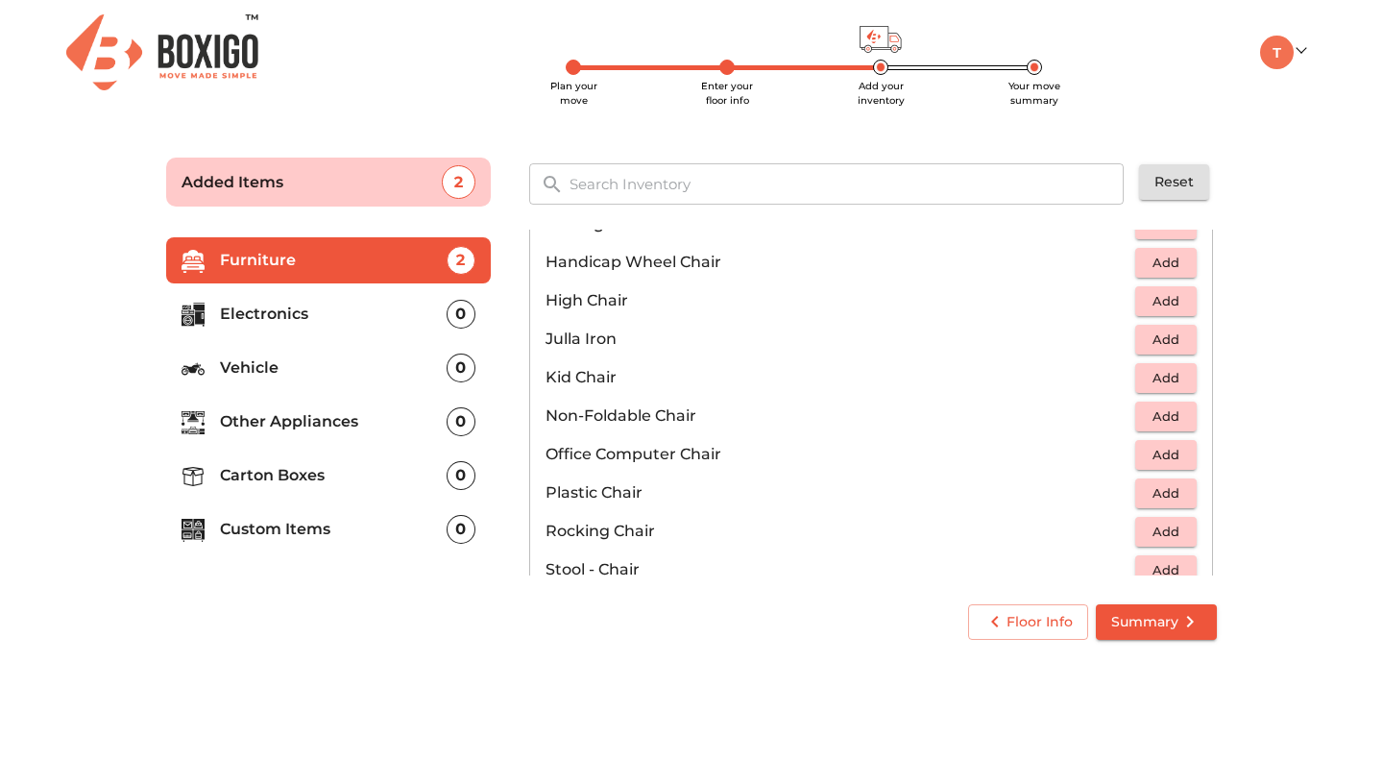
scroll to position [474, 0]
click at [1161, 449] on span "Add" at bounding box center [1166, 454] width 42 height 22
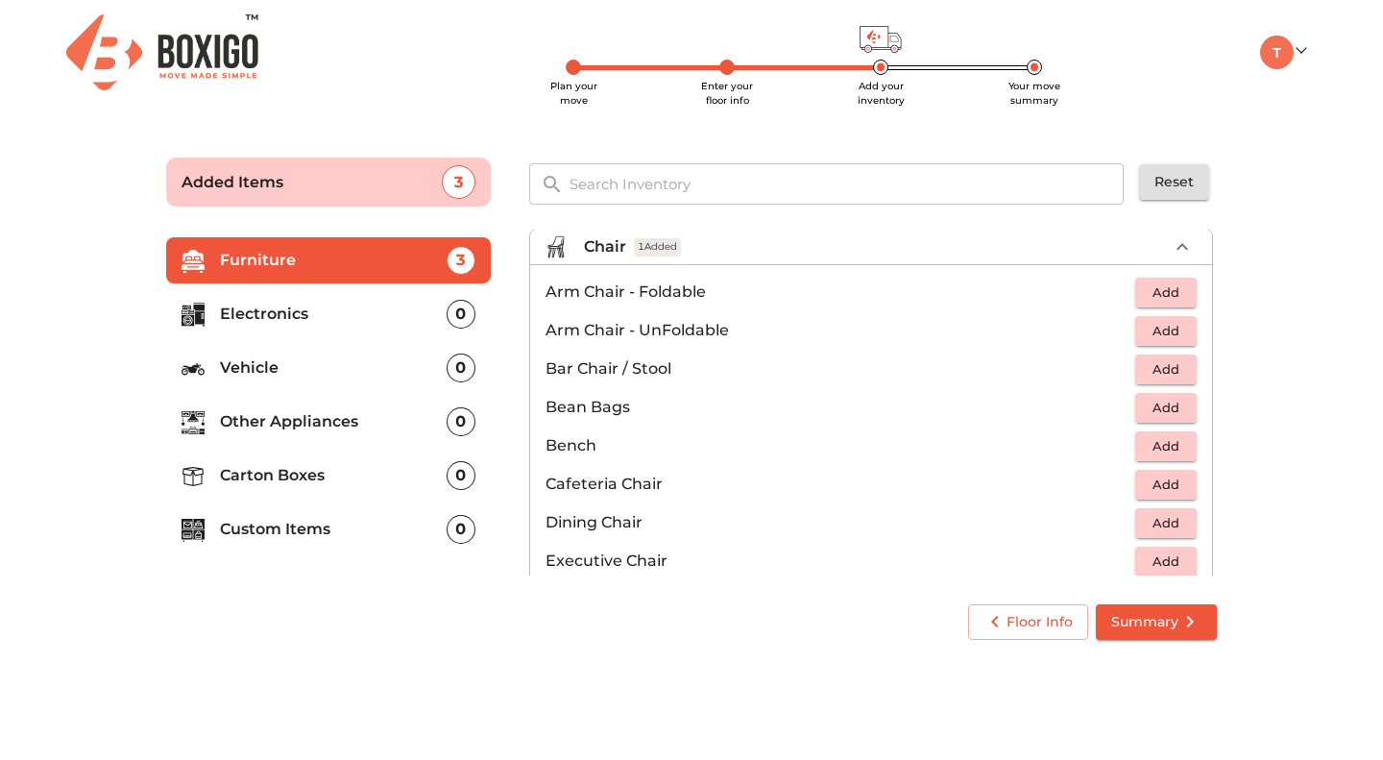
scroll to position [95, 0]
click at [1155, 294] on span "Add" at bounding box center [1166, 294] width 42 height 22
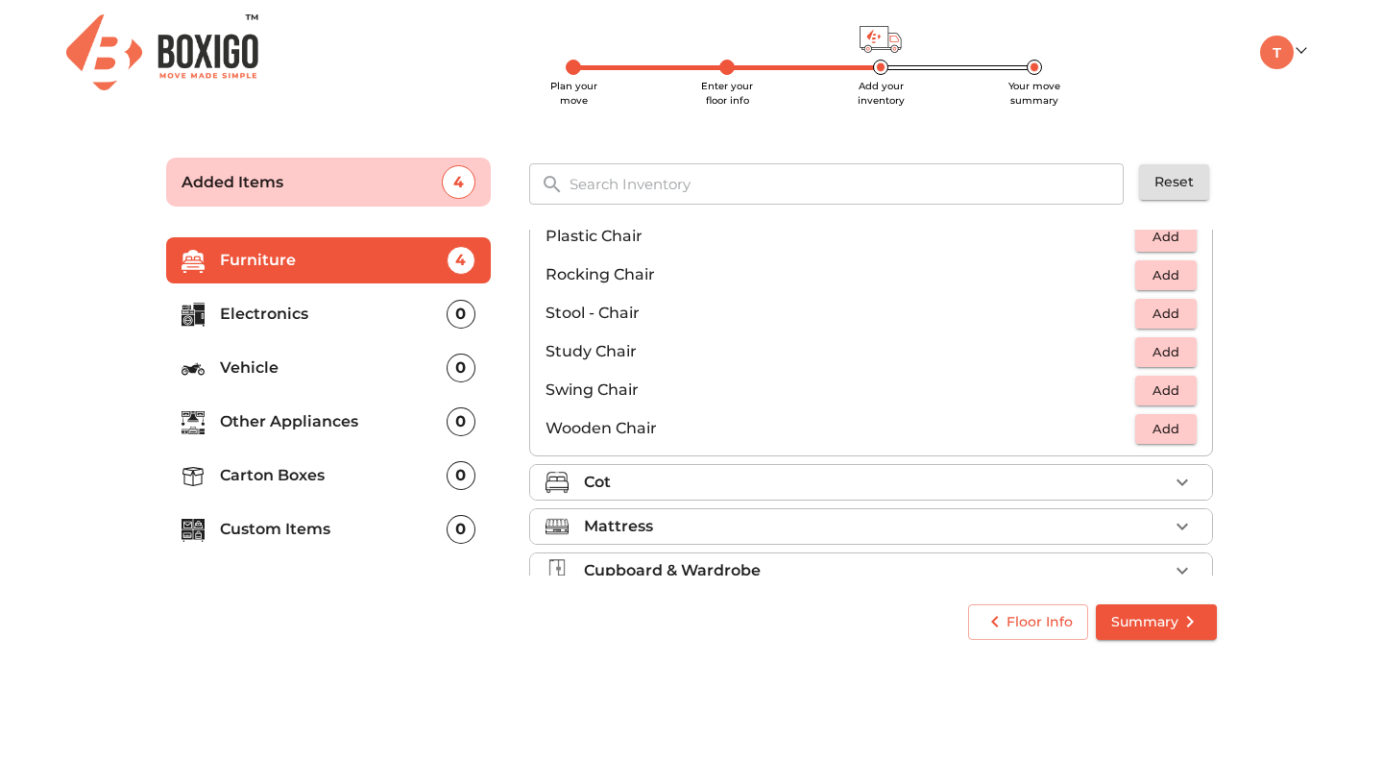
scroll to position [797, 0]
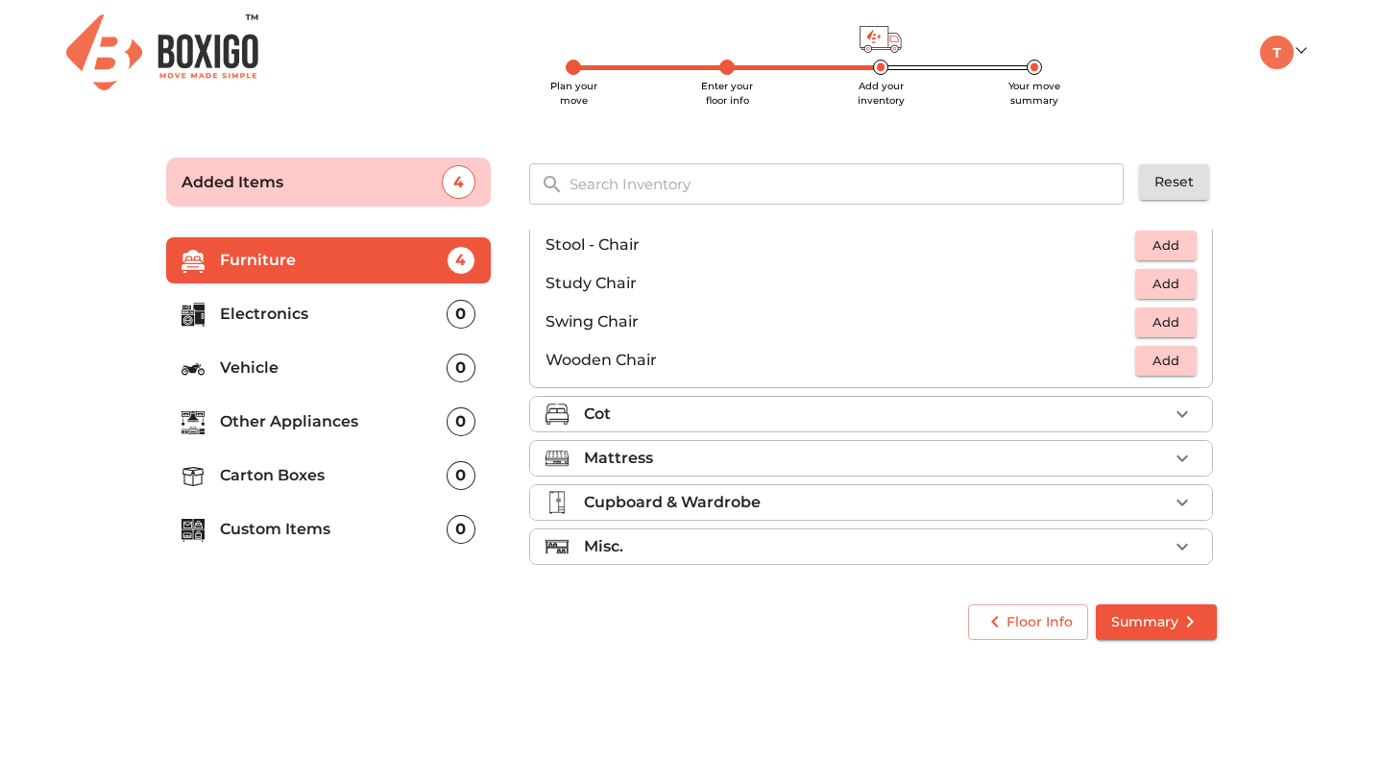
click at [1171, 455] on icon "button" at bounding box center [1182, 458] width 23 height 23
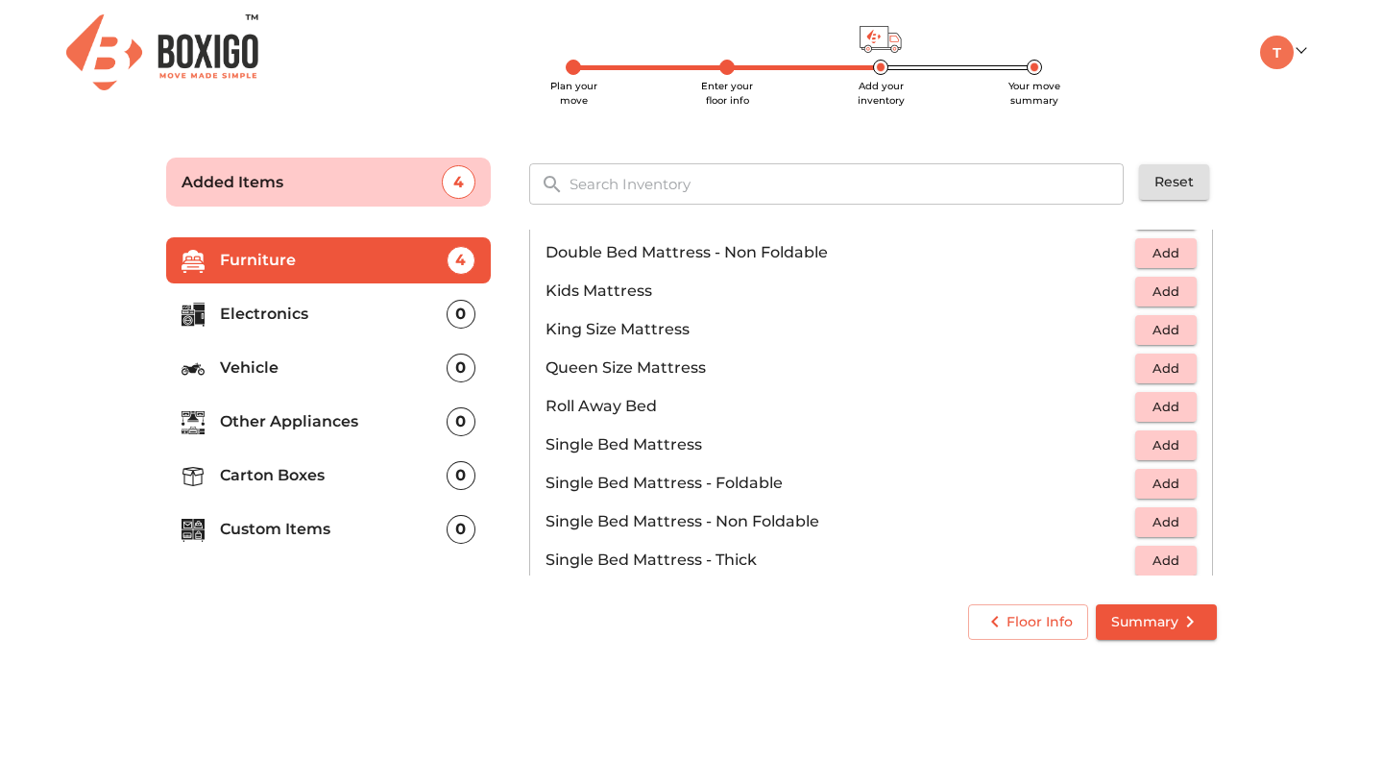
scroll to position [263, 0]
click at [1161, 479] on span "Add" at bounding box center [1166, 484] width 42 height 22
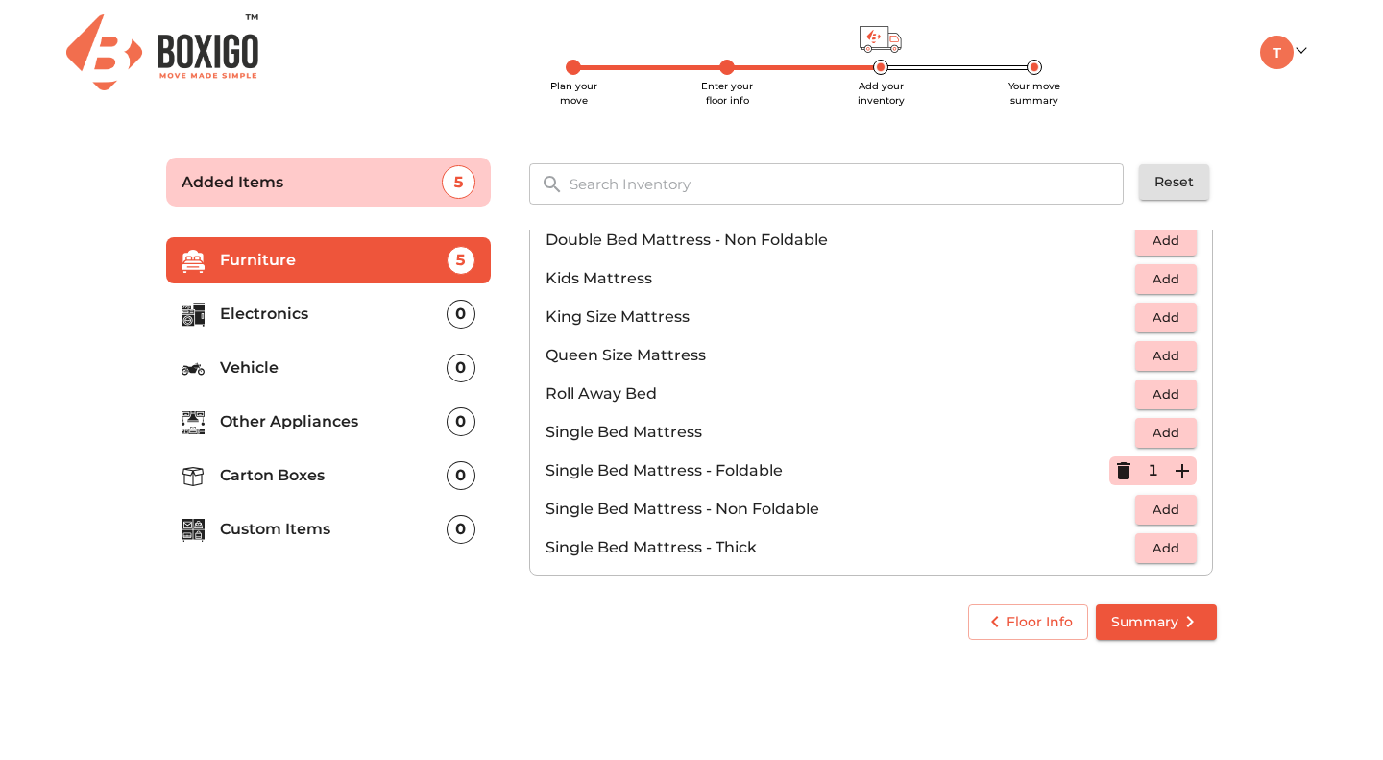
scroll to position [375, 0]
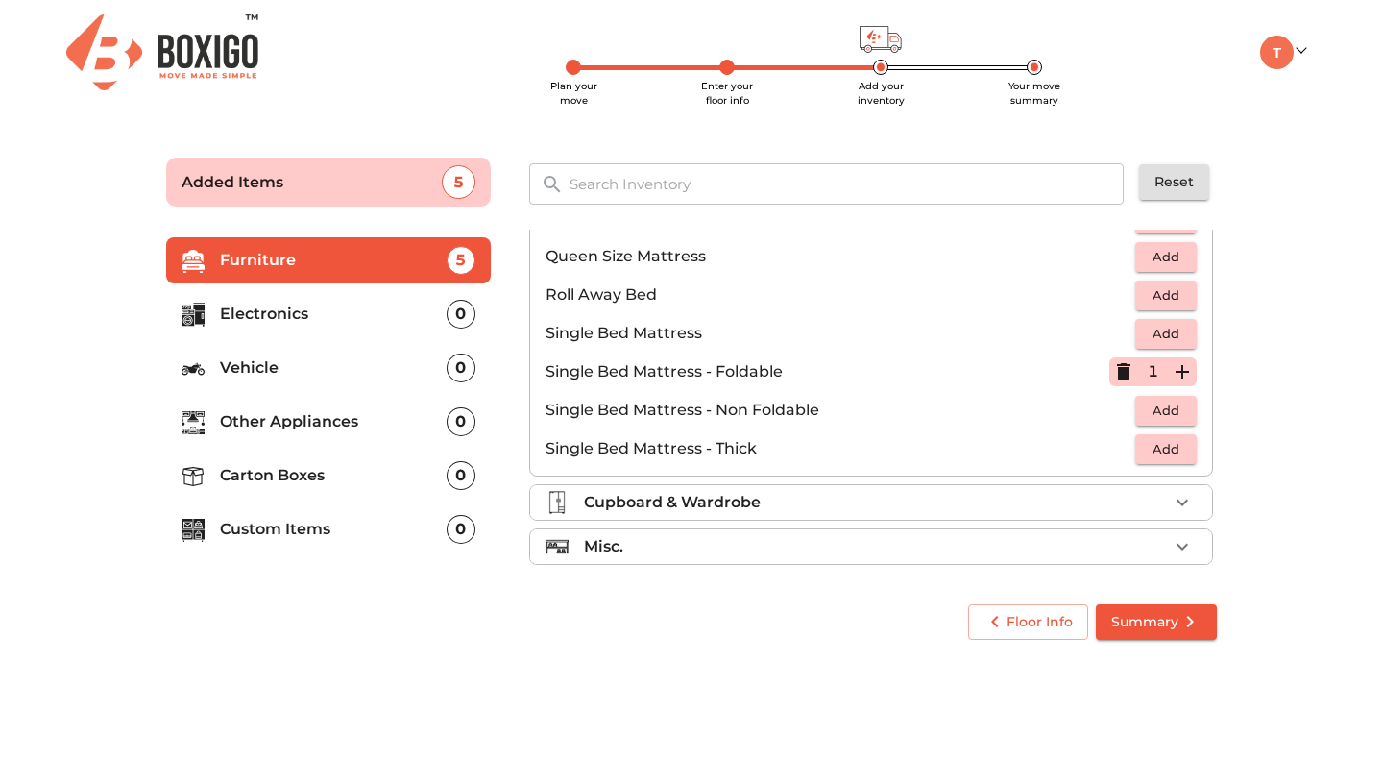
click at [1180, 545] on icon "button" at bounding box center [1182, 546] width 23 height 23
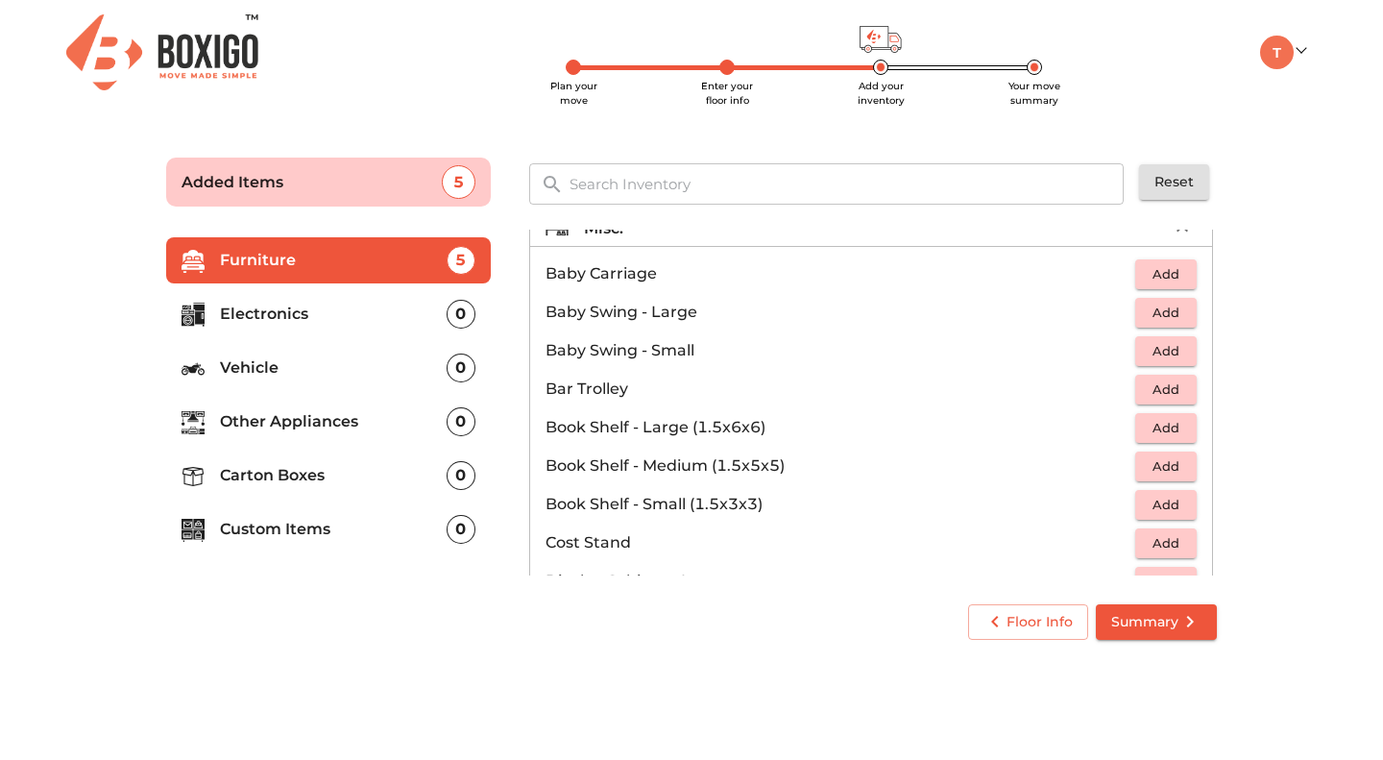
scroll to position [292, 0]
click at [308, 475] on p "Carton Boxes" at bounding box center [333, 475] width 227 height 23
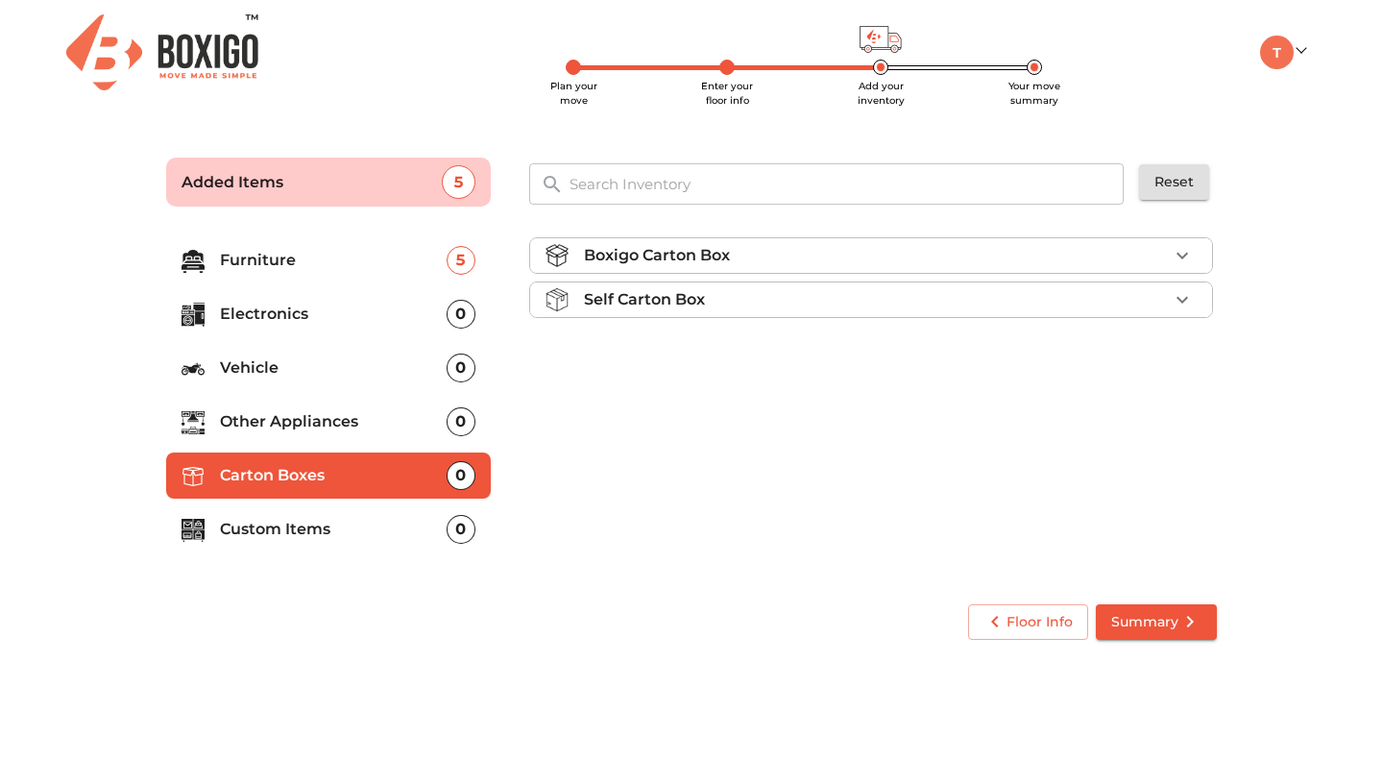
click at [1187, 300] on icon "button" at bounding box center [1182, 299] width 23 height 23
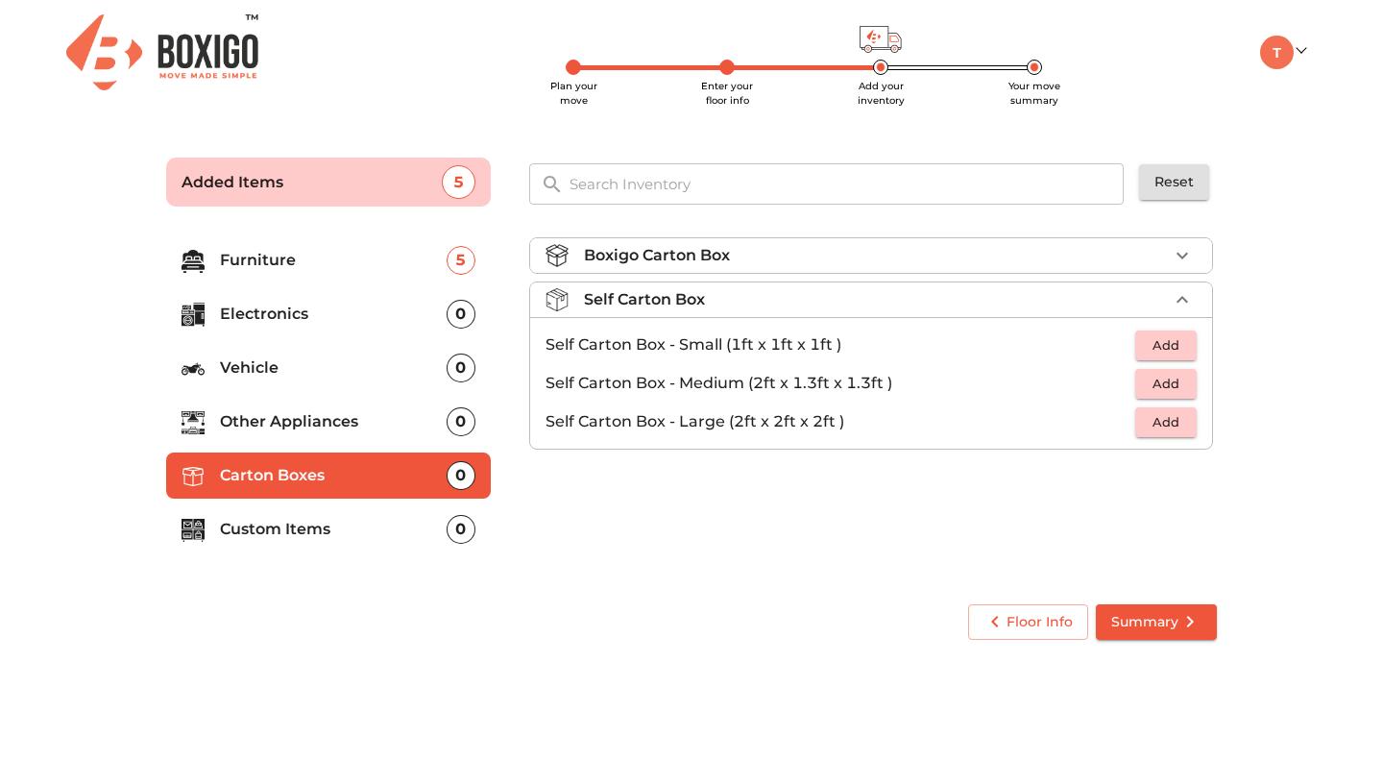
click at [1166, 383] on span "Add" at bounding box center [1166, 384] width 42 height 22
click at [1187, 381] on icon "button" at bounding box center [1182, 383] width 13 height 13
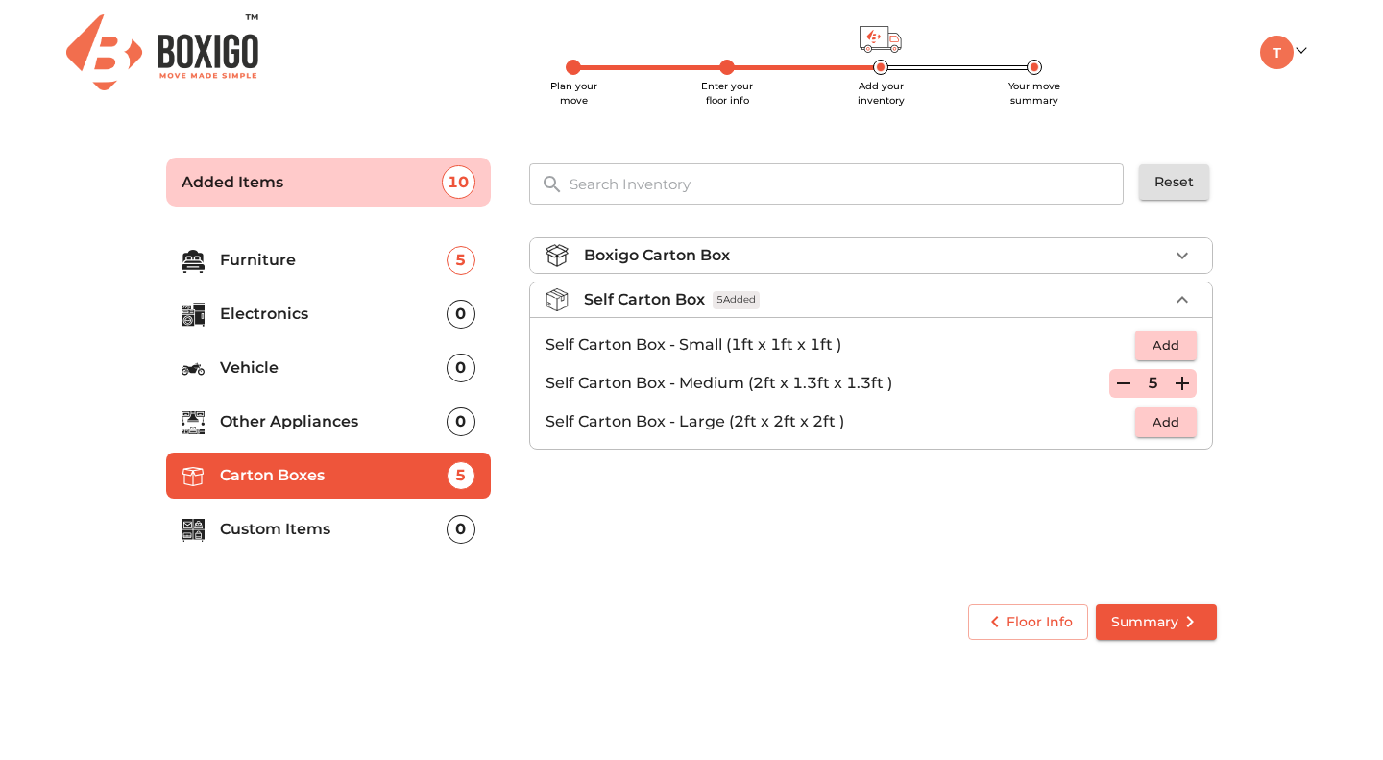
click at [1187, 381] on icon "button" at bounding box center [1182, 383] width 13 height 13
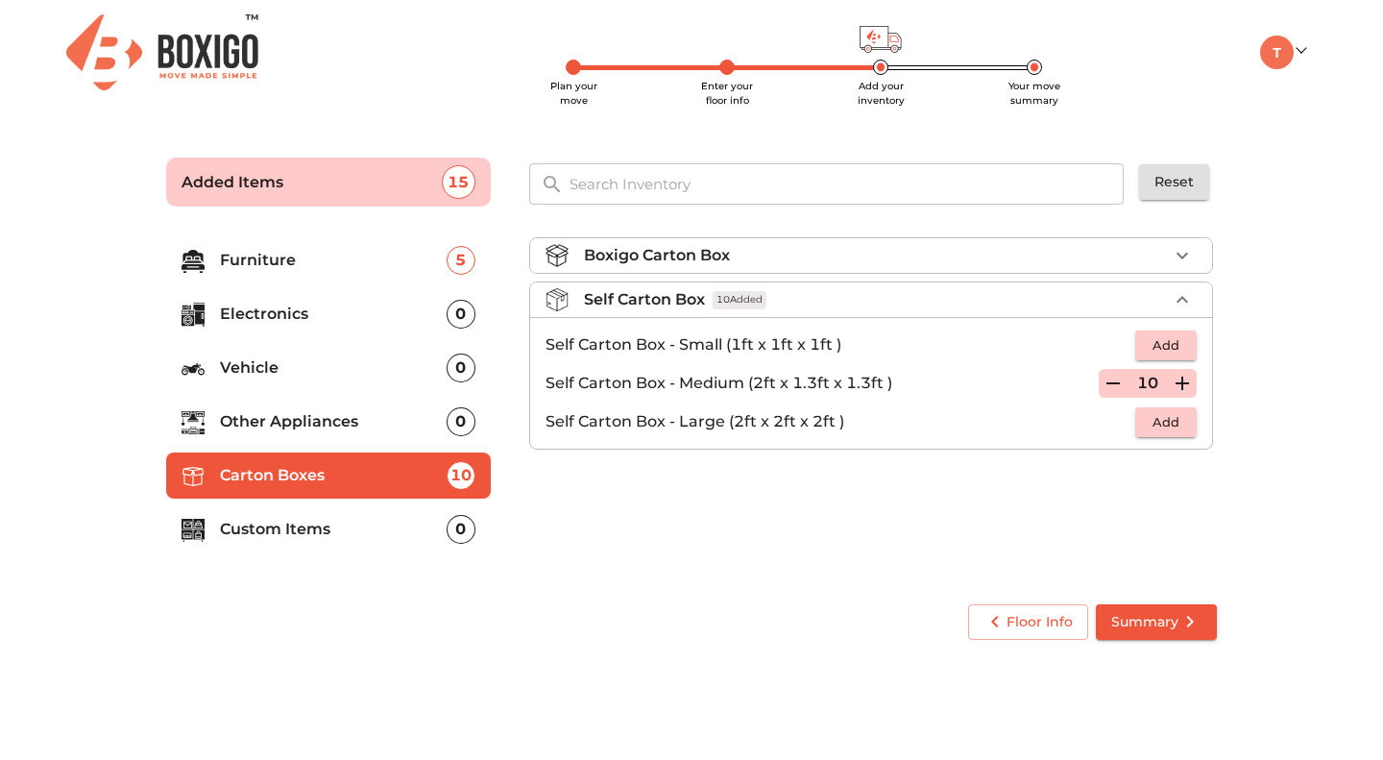
click at [1187, 381] on icon "button" at bounding box center [1182, 383] width 13 height 13
click at [289, 527] on p "Custom Items" at bounding box center [333, 529] width 227 height 23
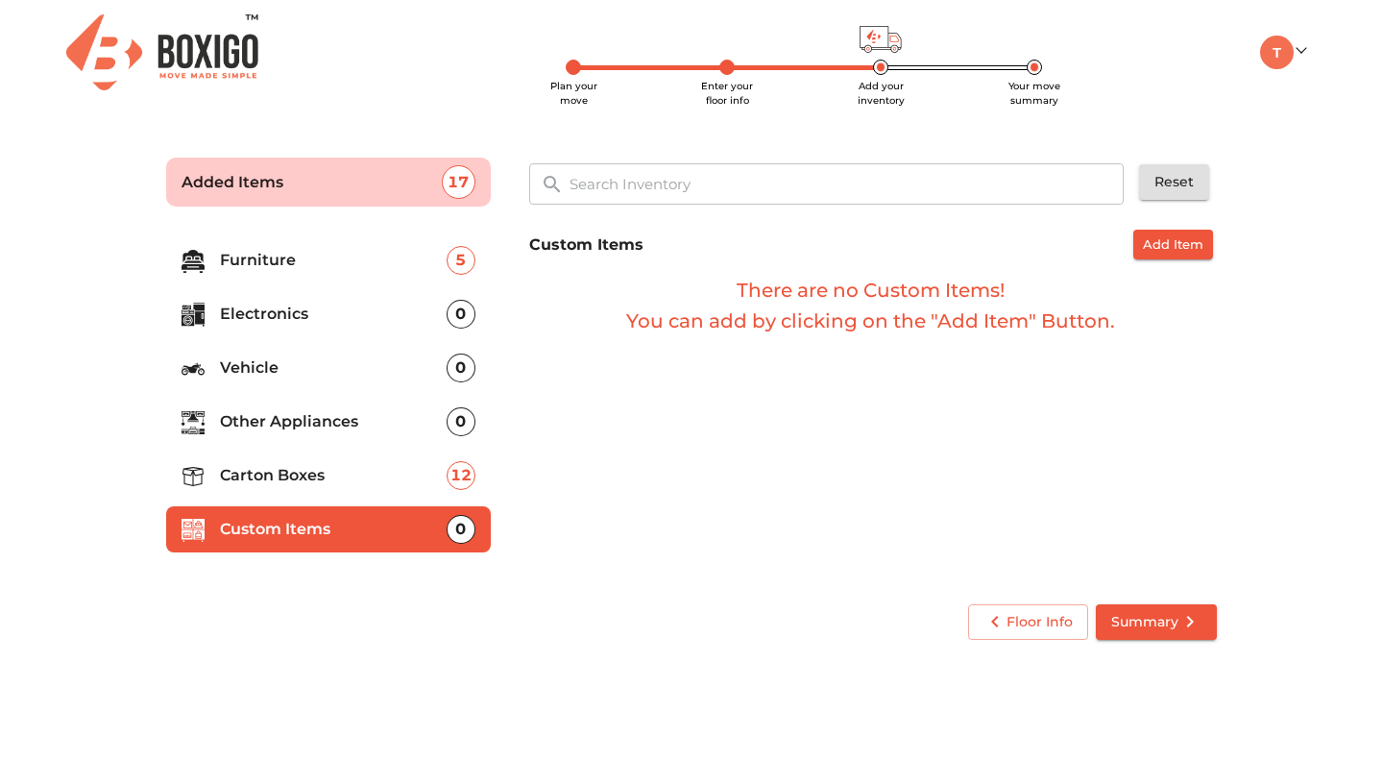
click at [314, 426] on p "Other Appliances" at bounding box center [333, 421] width 227 height 23
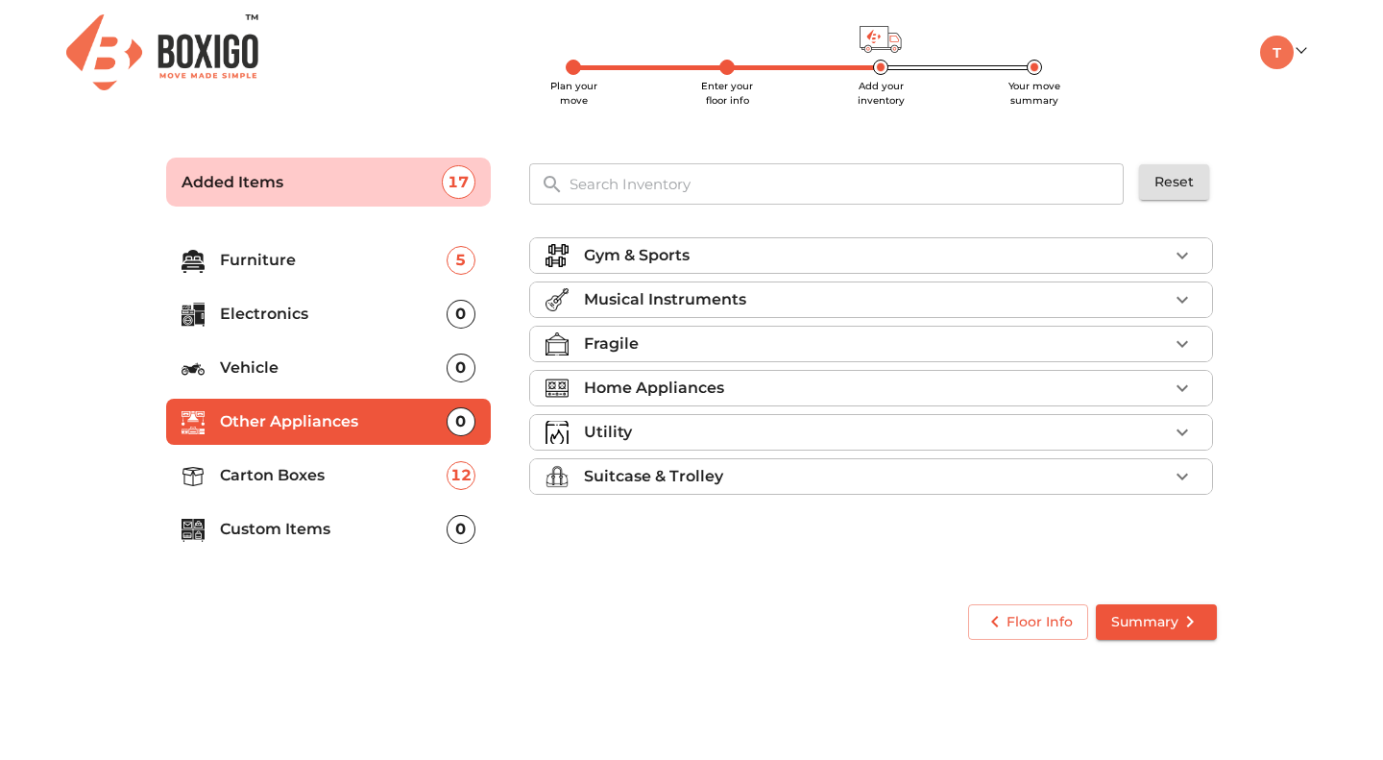
click at [1184, 387] on icon "button" at bounding box center [1183, 388] width 12 height 7
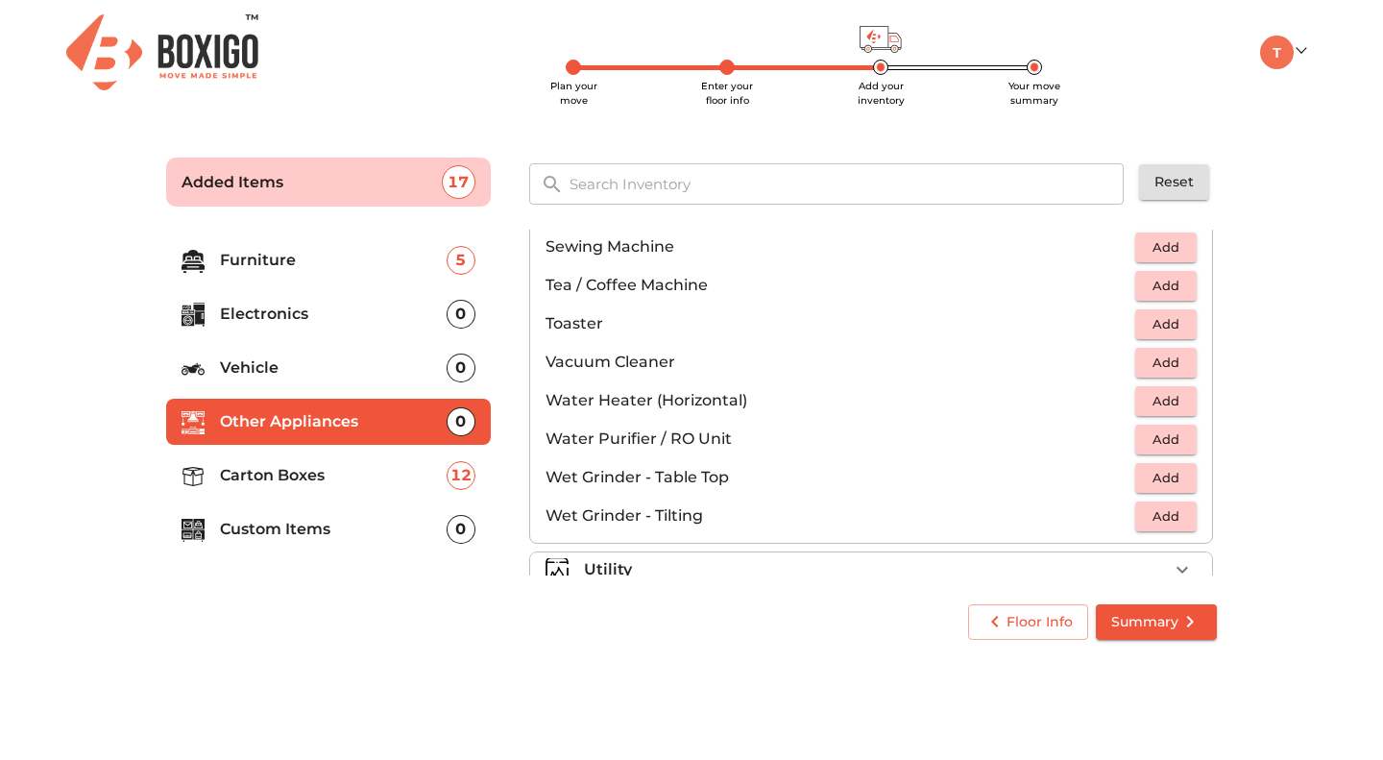
scroll to position [1329, 0]
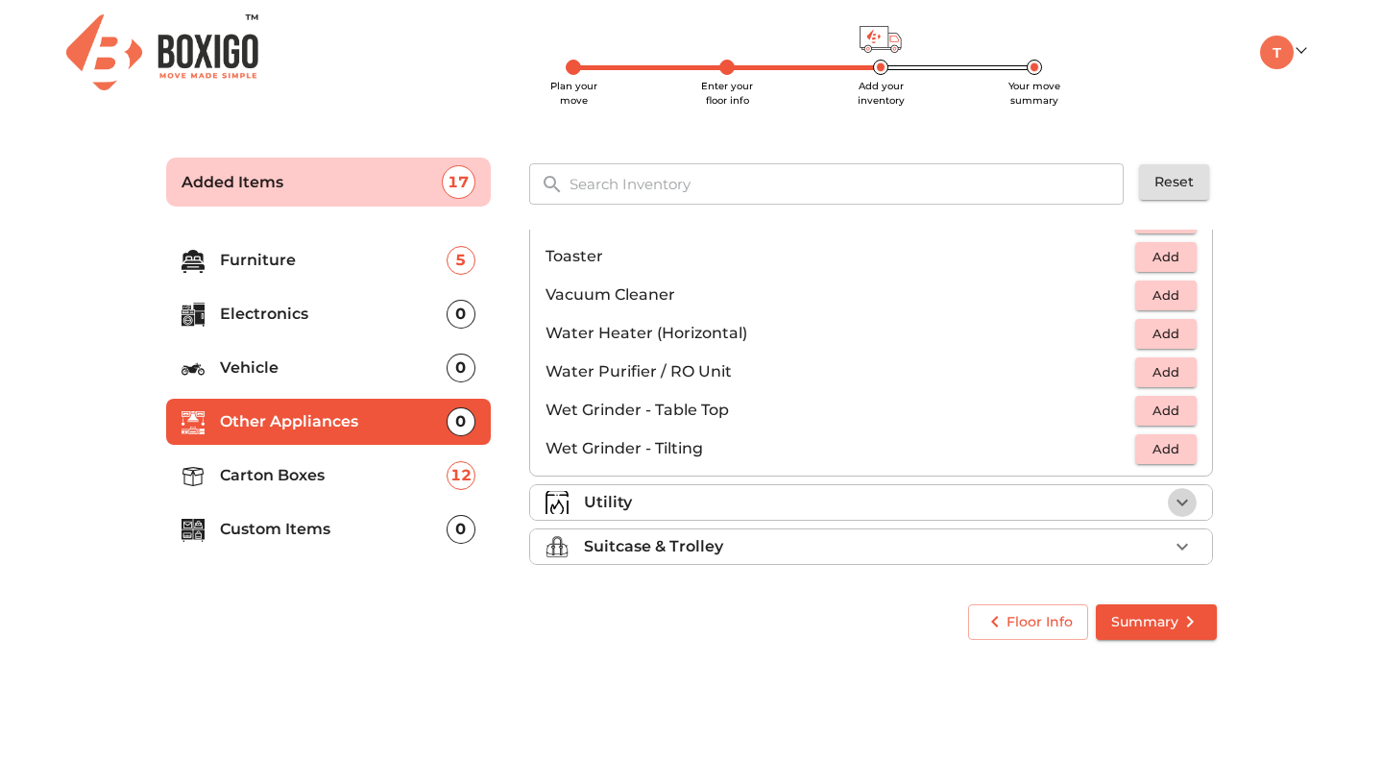
click at [1173, 502] on icon "button" at bounding box center [1182, 502] width 23 height 23
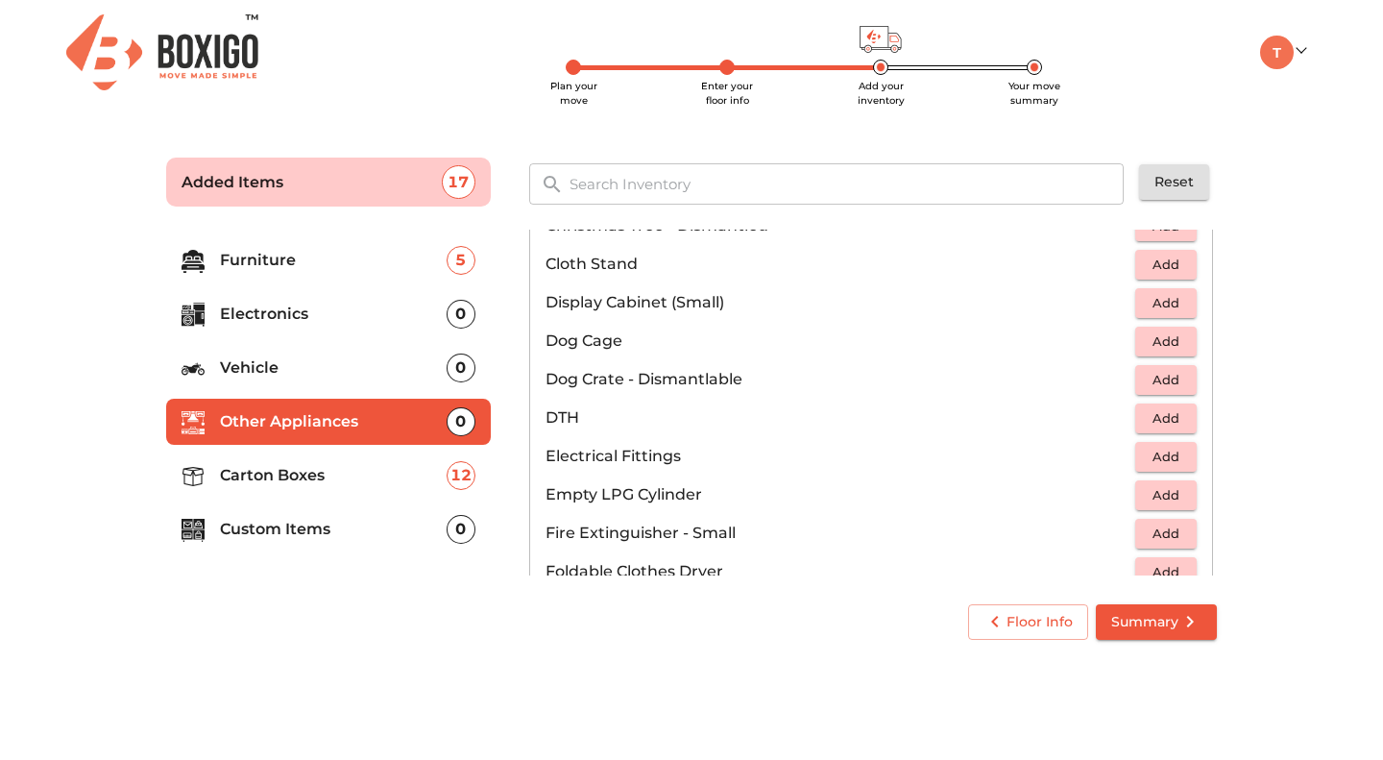
scroll to position [560, 0]
click at [1159, 487] on span "Add" at bounding box center [1166, 494] width 42 height 22
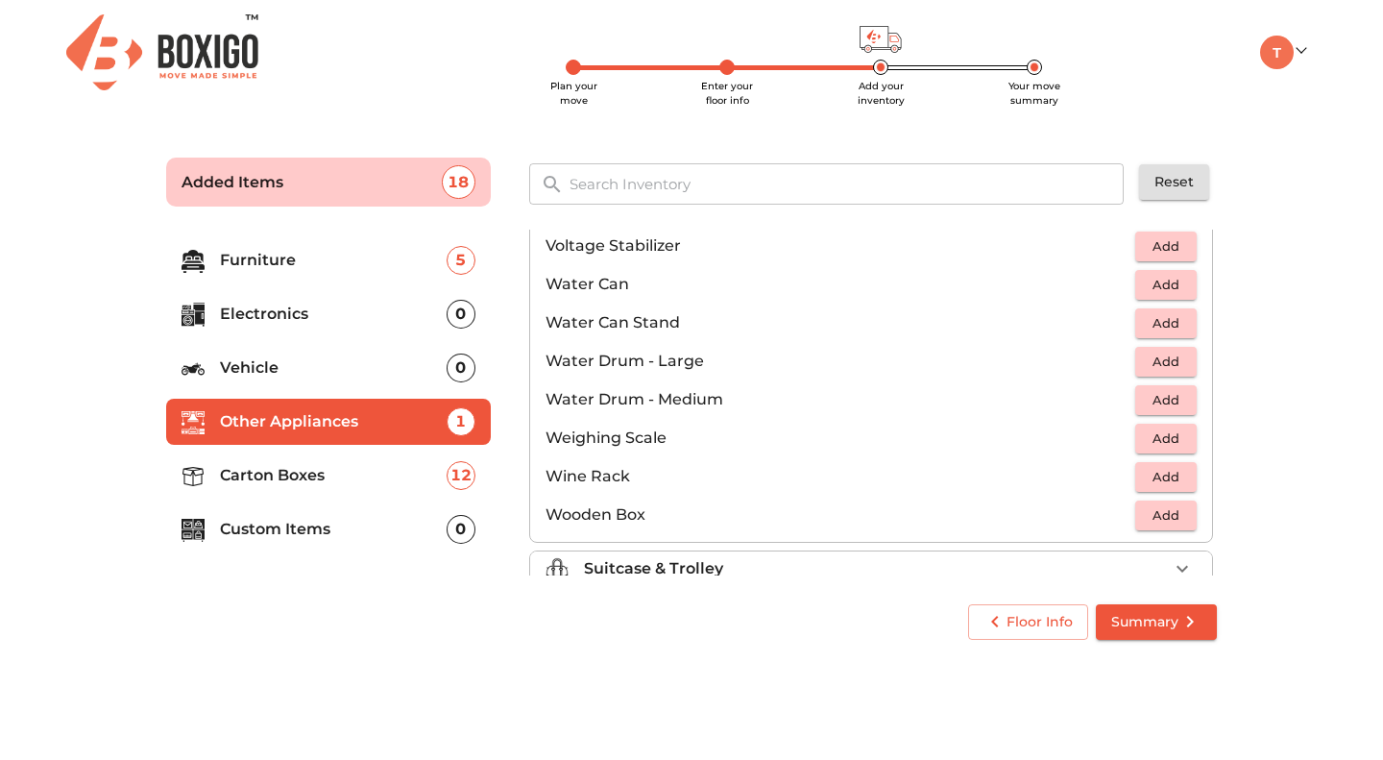
scroll to position [1423, 0]
click at [1160, 280] on span "Add" at bounding box center [1166, 284] width 42 height 22
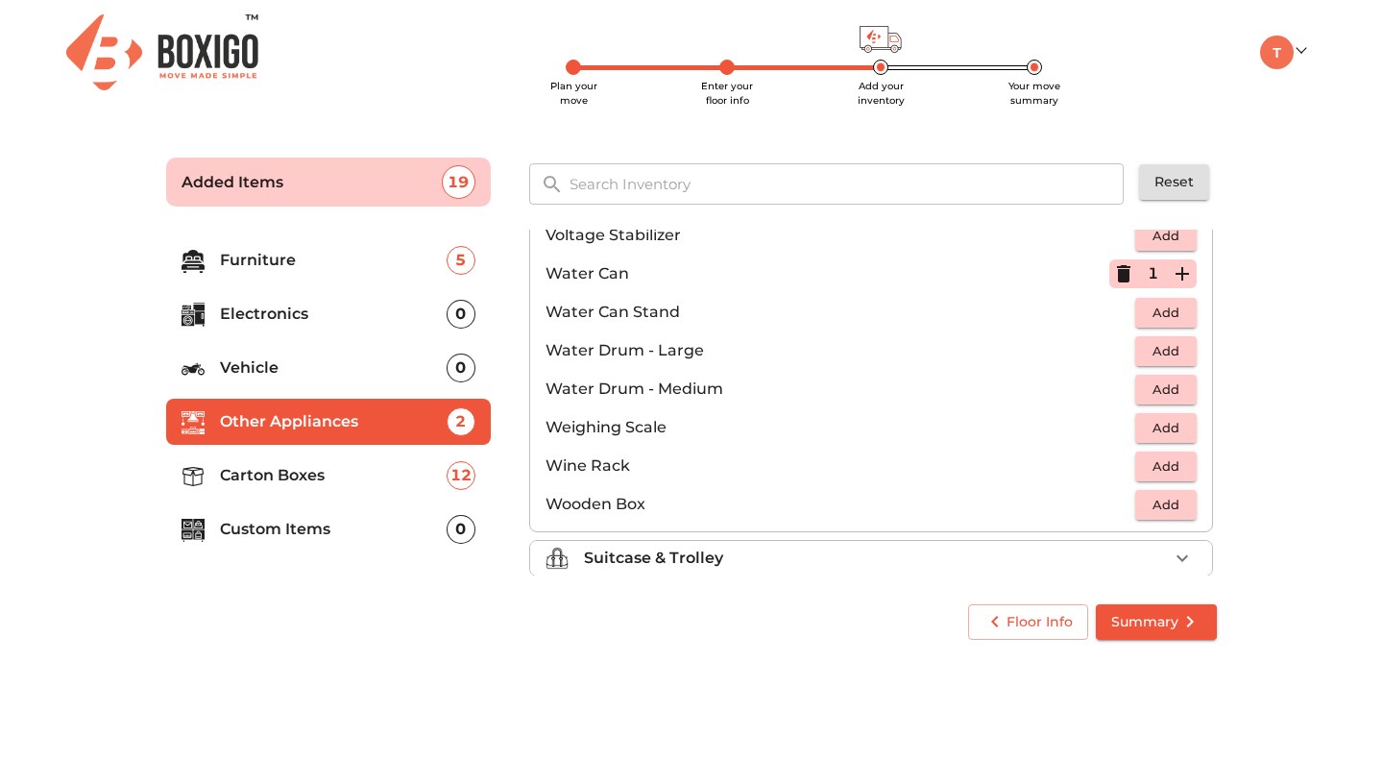
scroll to position [1445, 0]
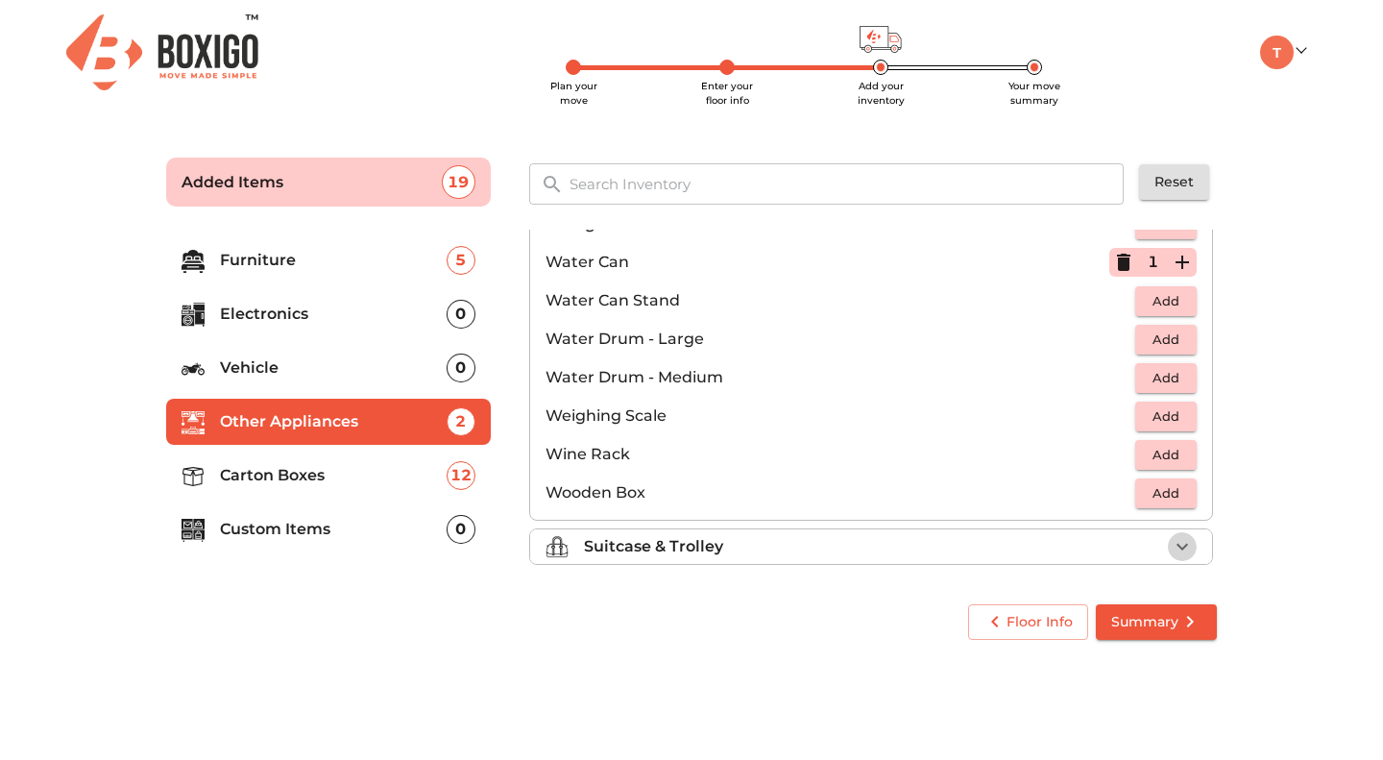
click at [1178, 544] on icon "button" at bounding box center [1183, 547] width 12 height 7
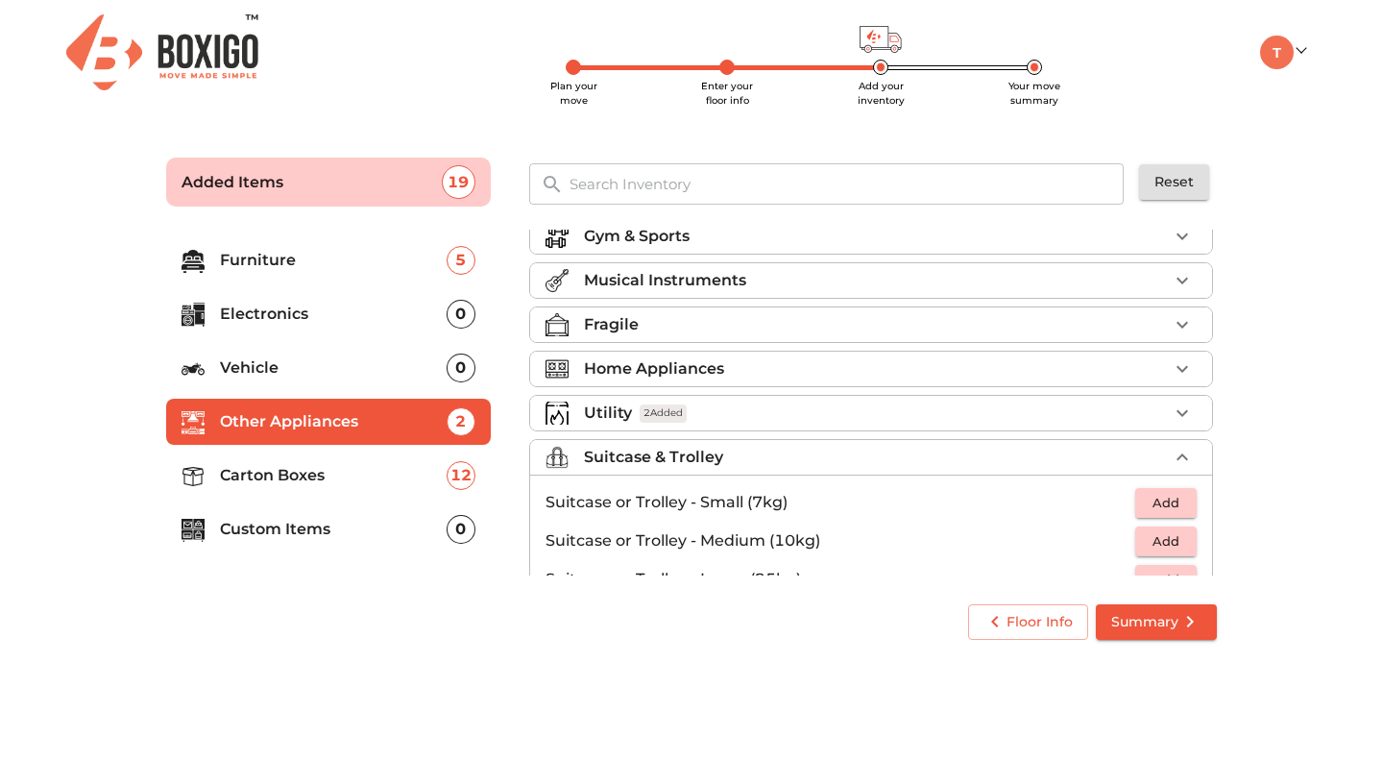
scroll to position [0, 0]
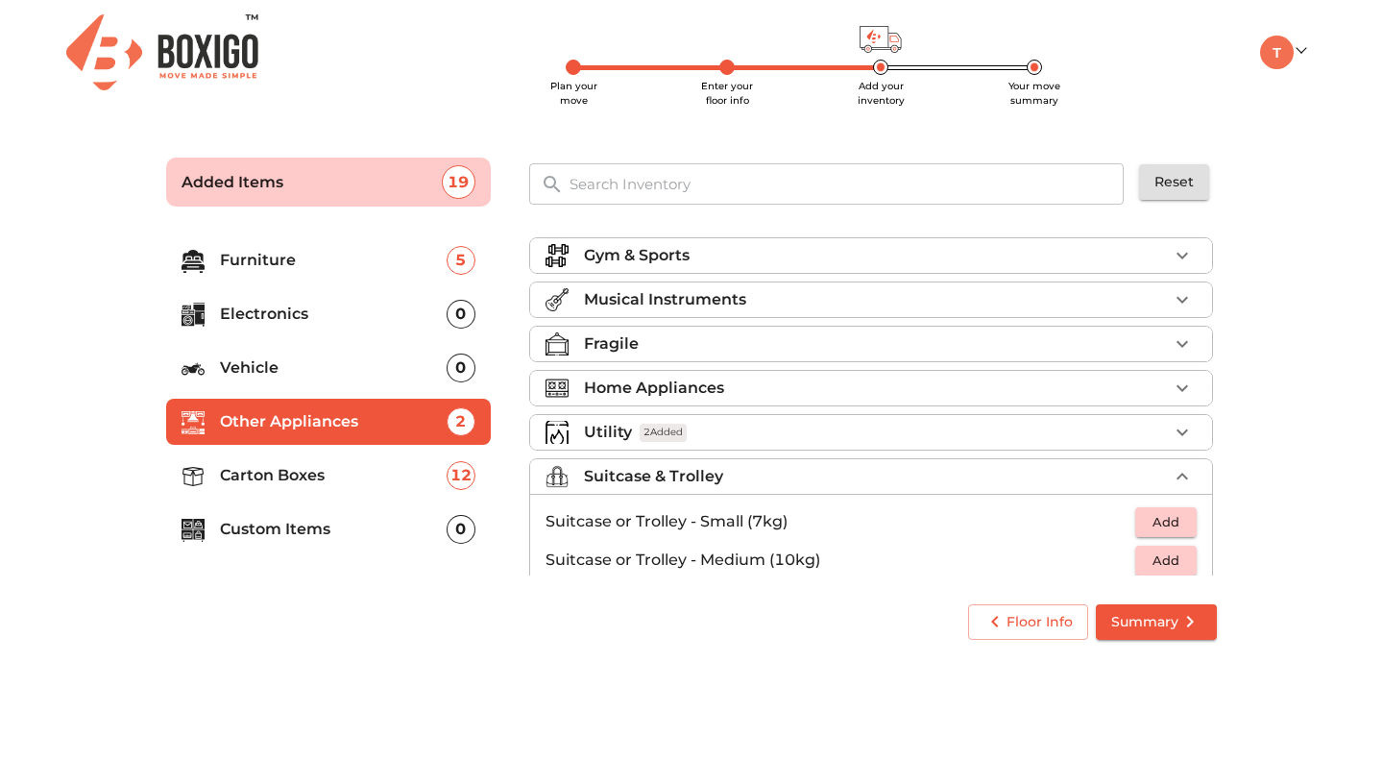
click at [1173, 347] on icon "button" at bounding box center [1182, 343] width 23 height 23
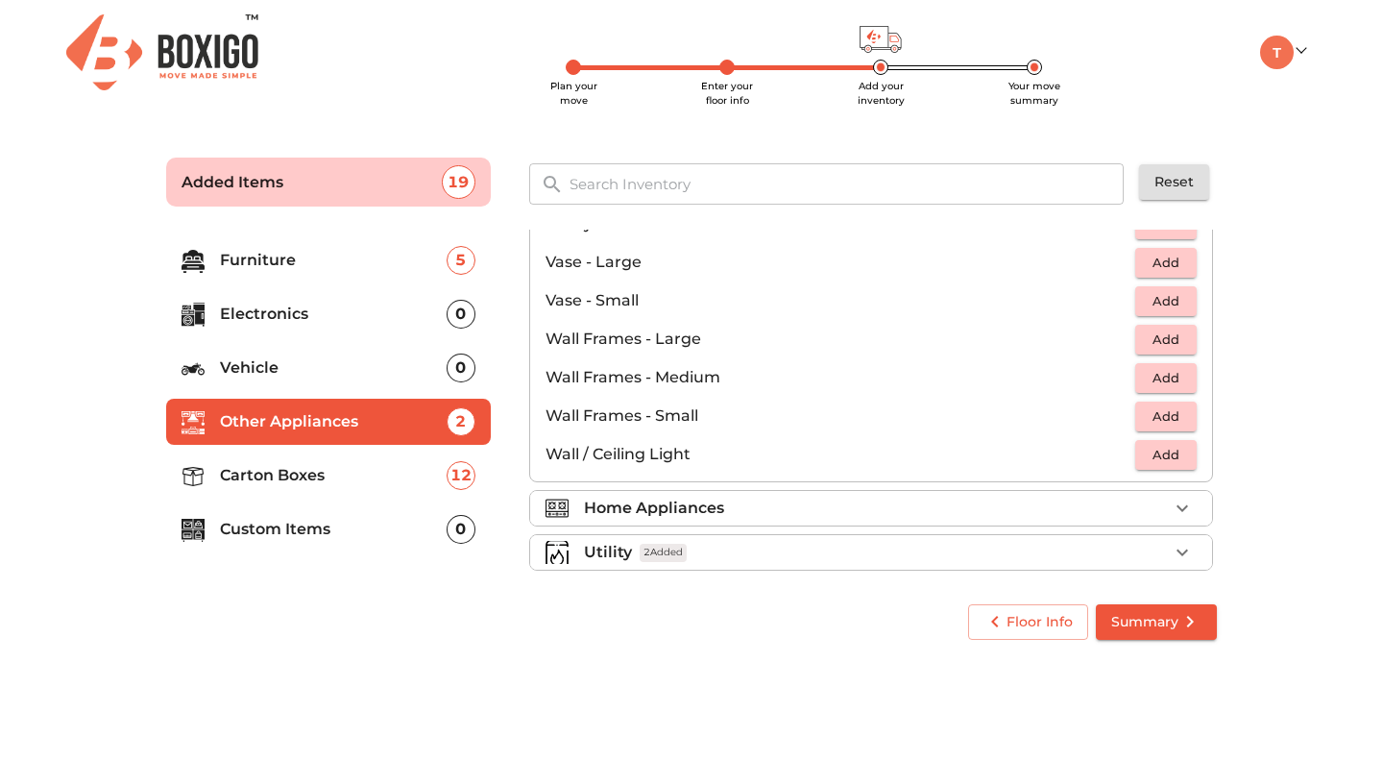
scroll to position [1241, 0]
click at [1179, 509] on icon "button" at bounding box center [1182, 508] width 23 height 23
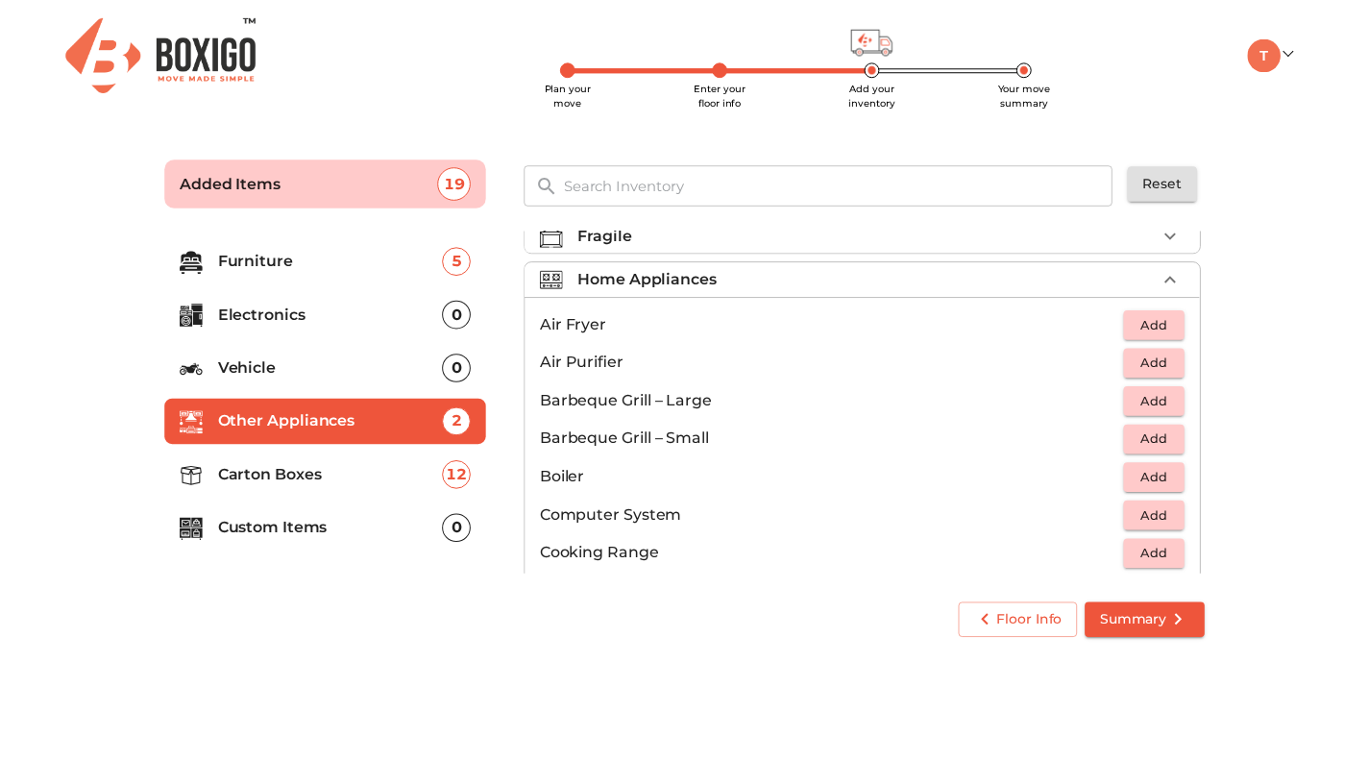
scroll to position [0, 0]
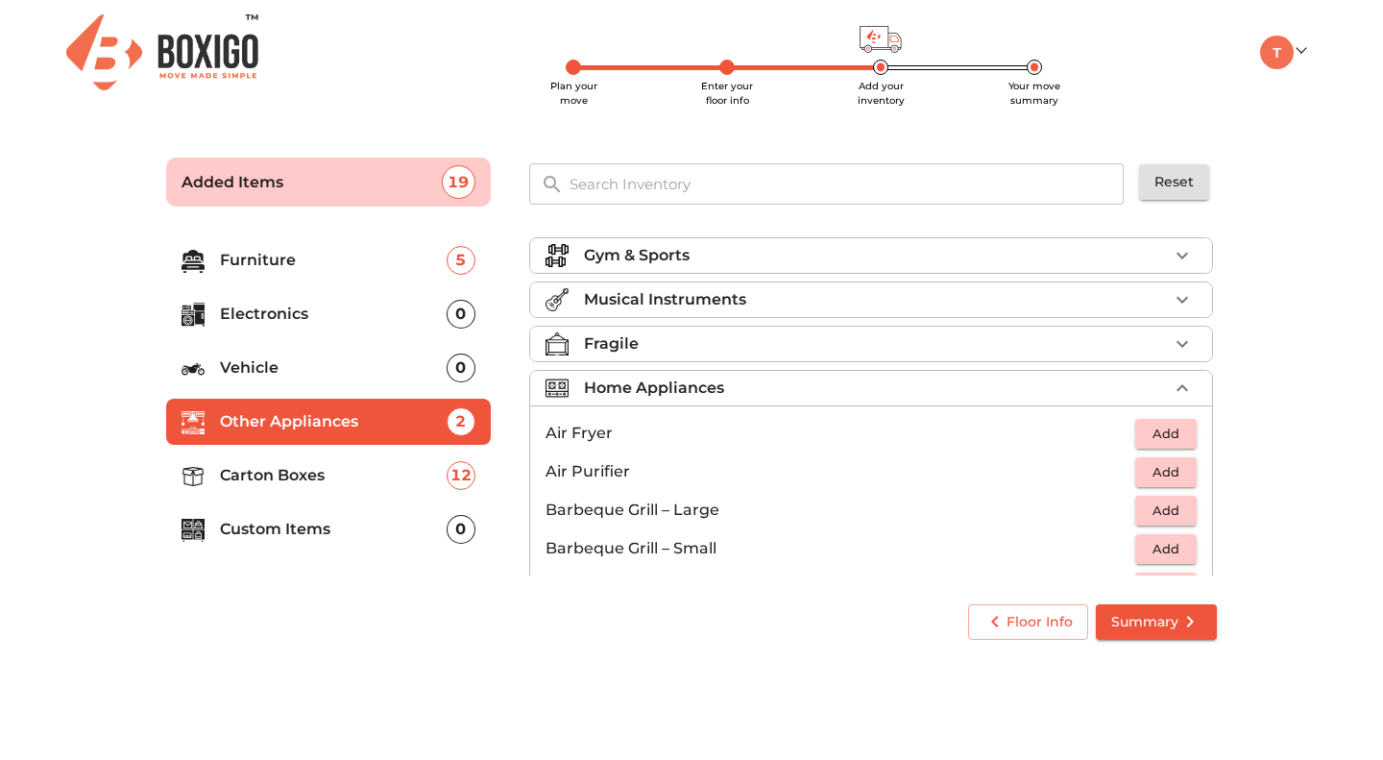
click at [1171, 387] on icon "button" at bounding box center [1182, 388] width 23 height 23
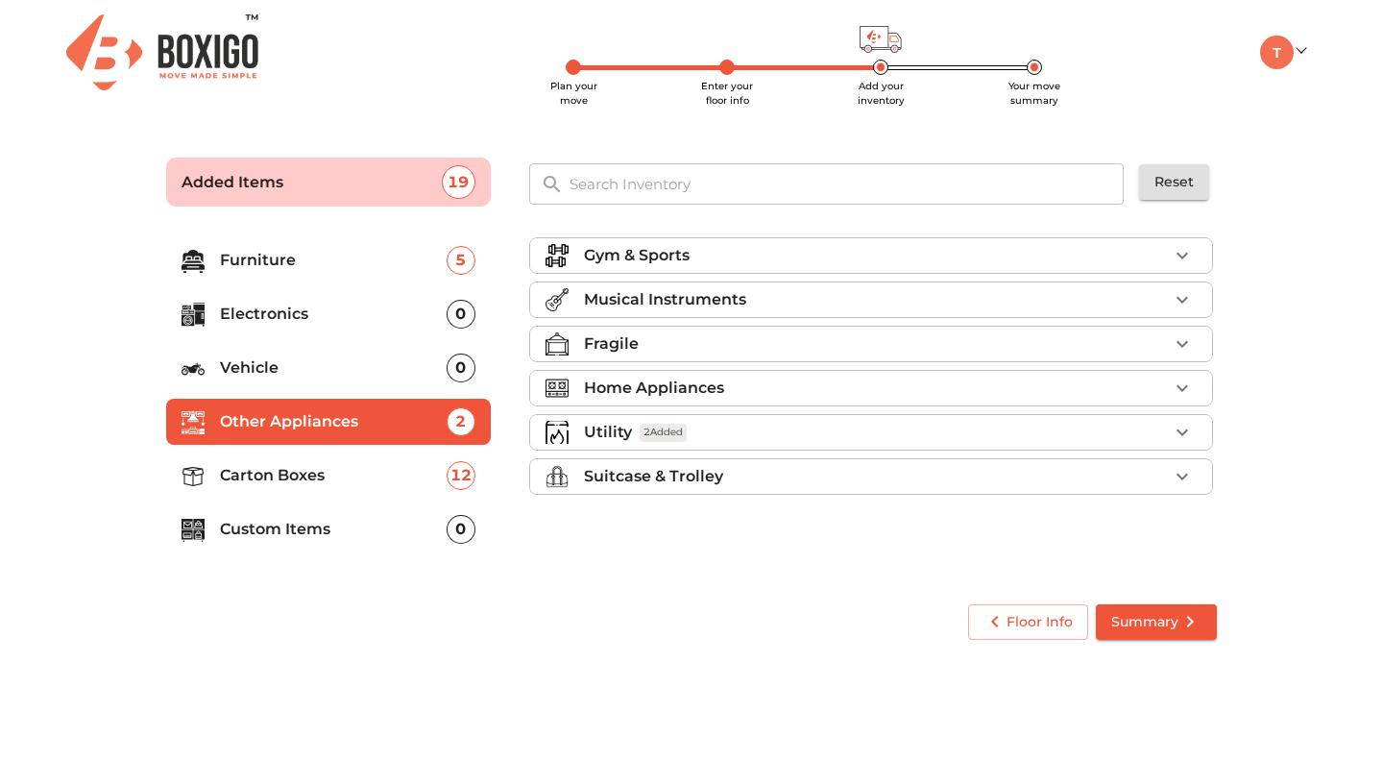
click at [281, 309] on p "Electronics" at bounding box center [333, 314] width 227 height 23
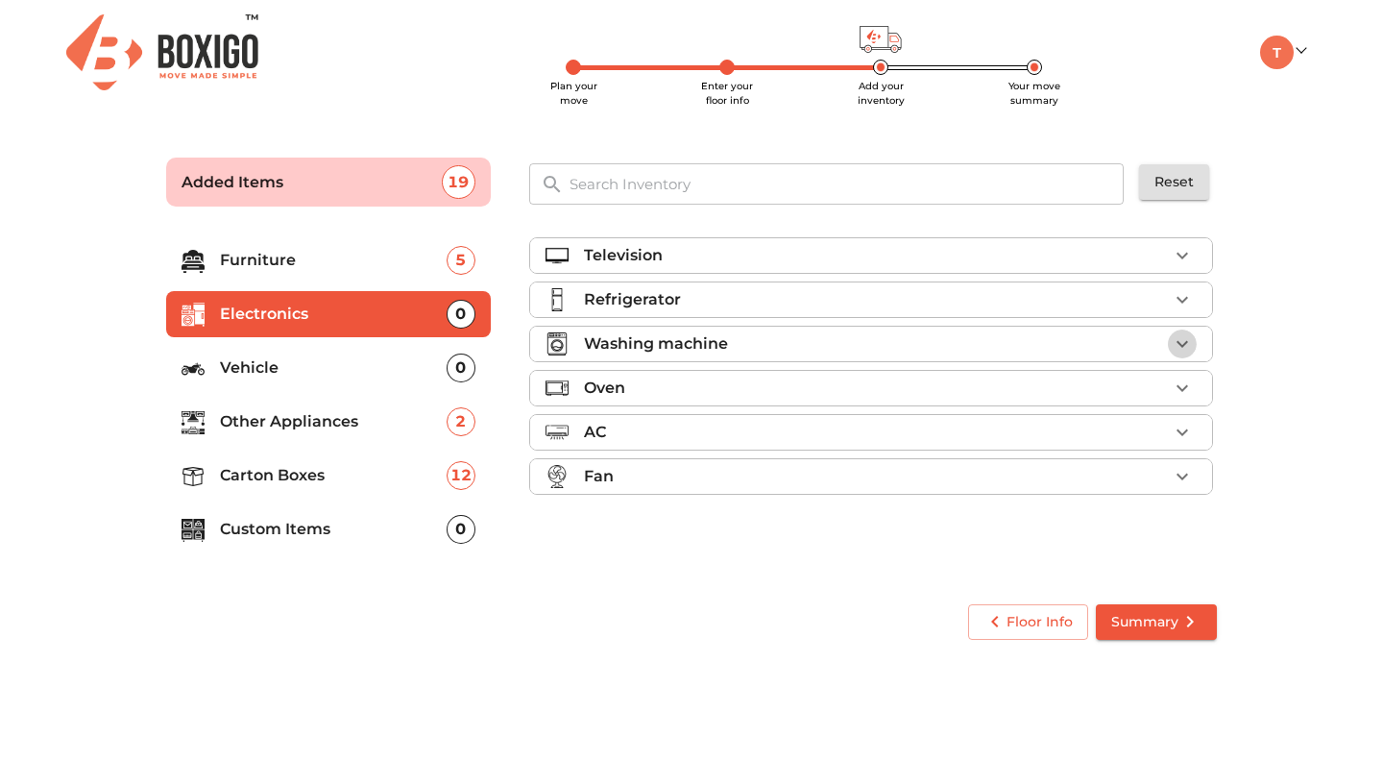
click at [1185, 341] on icon "button" at bounding box center [1183, 344] width 12 height 7
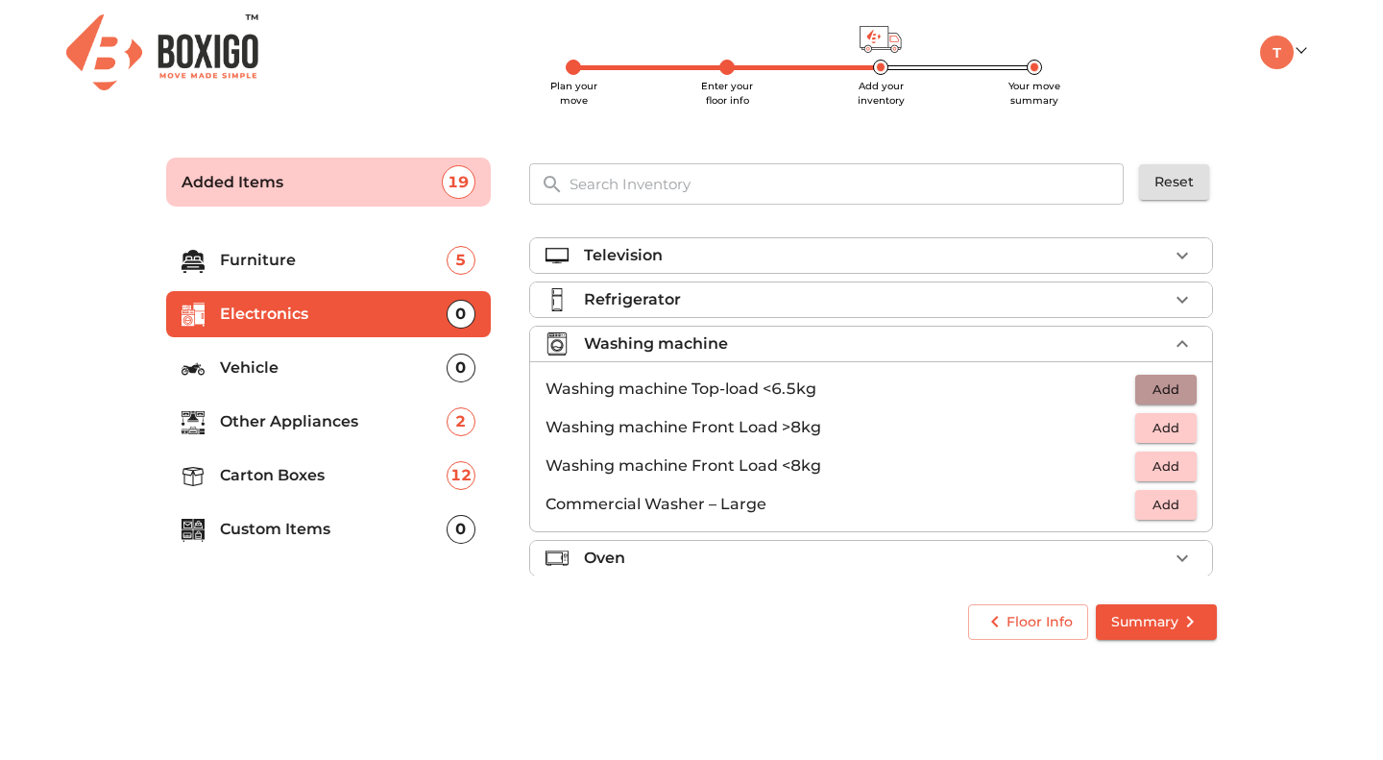
click at [1158, 386] on span "Add" at bounding box center [1166, 389] width 42 height 22
click at [1175, 340] on icon "button" at bounding box center [1182, 343] width 23 height 23
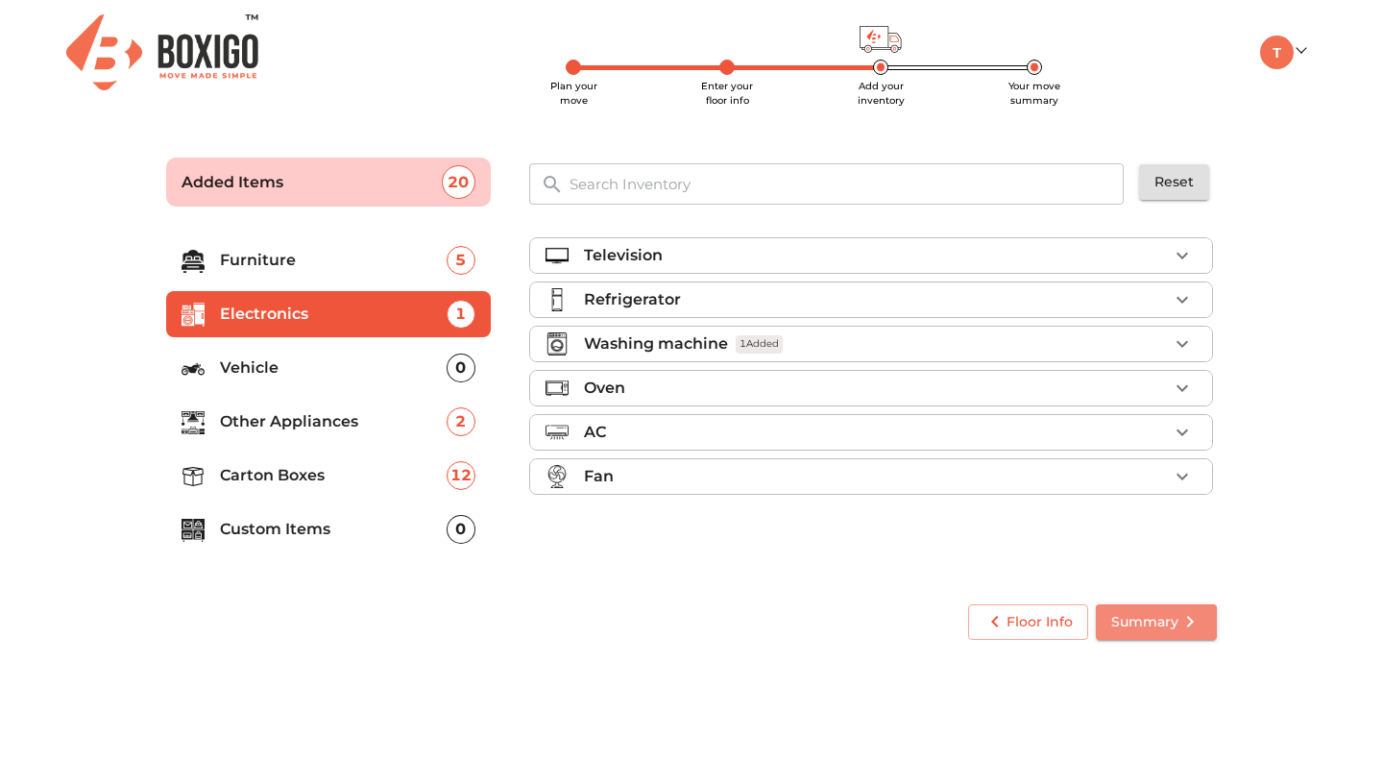
click at [1160, 620] on span "Summary" at bounding box center [1156, 622] width 90 height 24
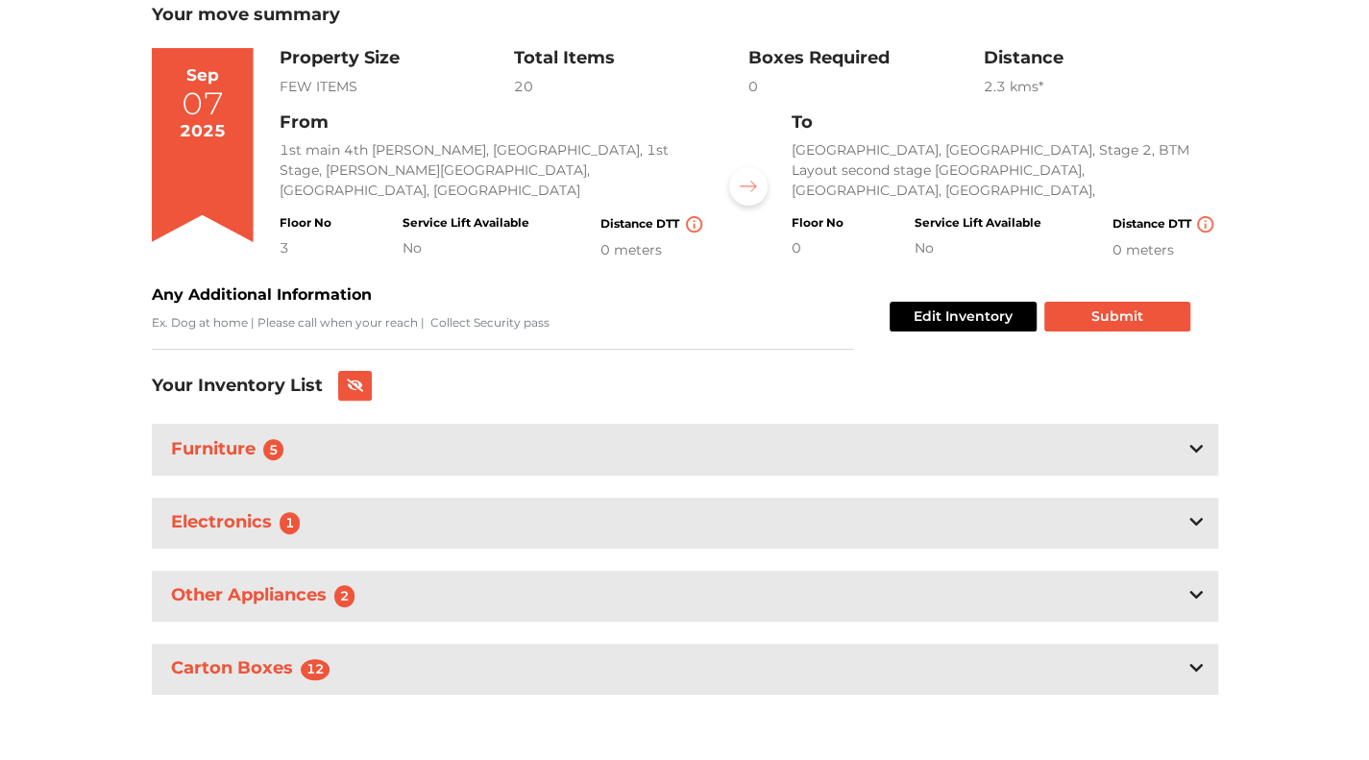
scroll to position [132, 0]
click at [1113, 314] on button "Submit" at bounding box center [1117, 316] width 146 height 30
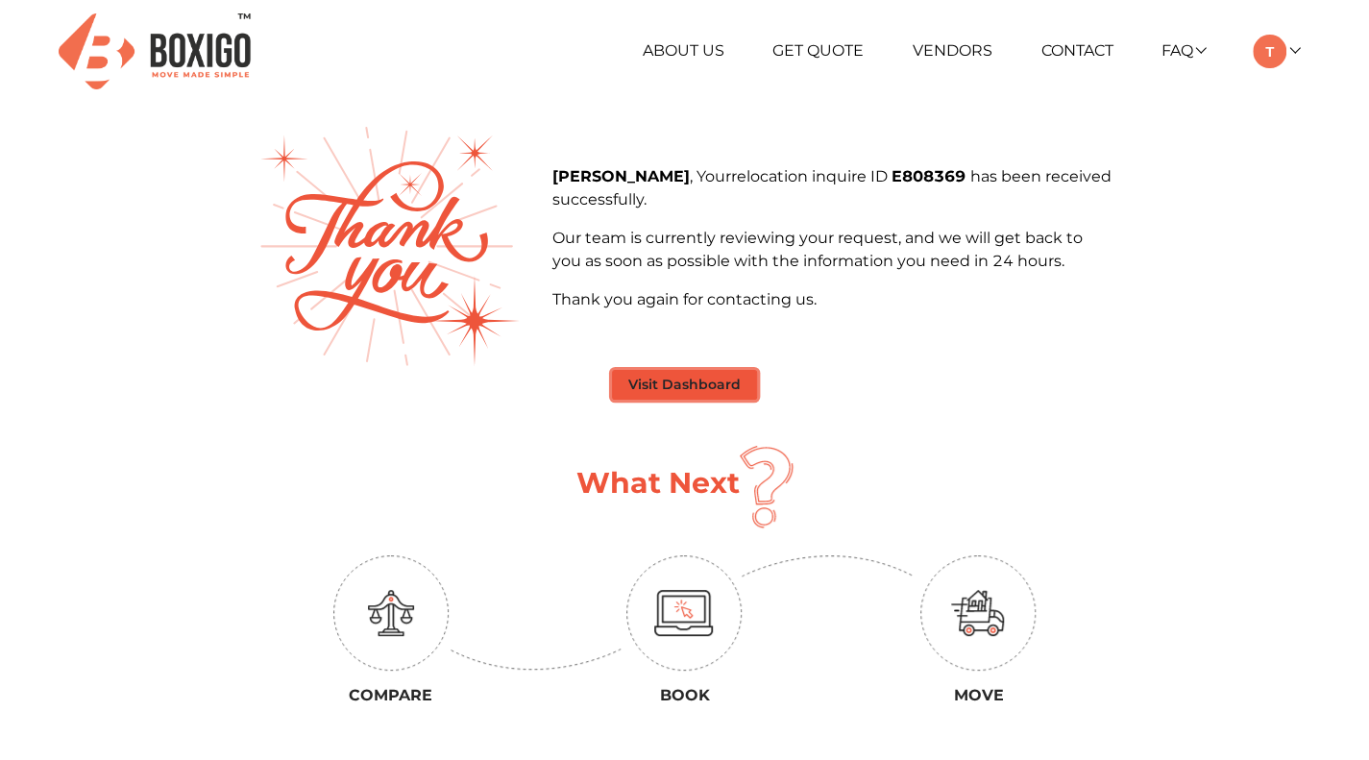
click at [692, 379] on button "Visit Dashboard" at bounding box center [684, 385] width 145 height 30
